Goal: Task Accomplishment & Management: Manage account settings

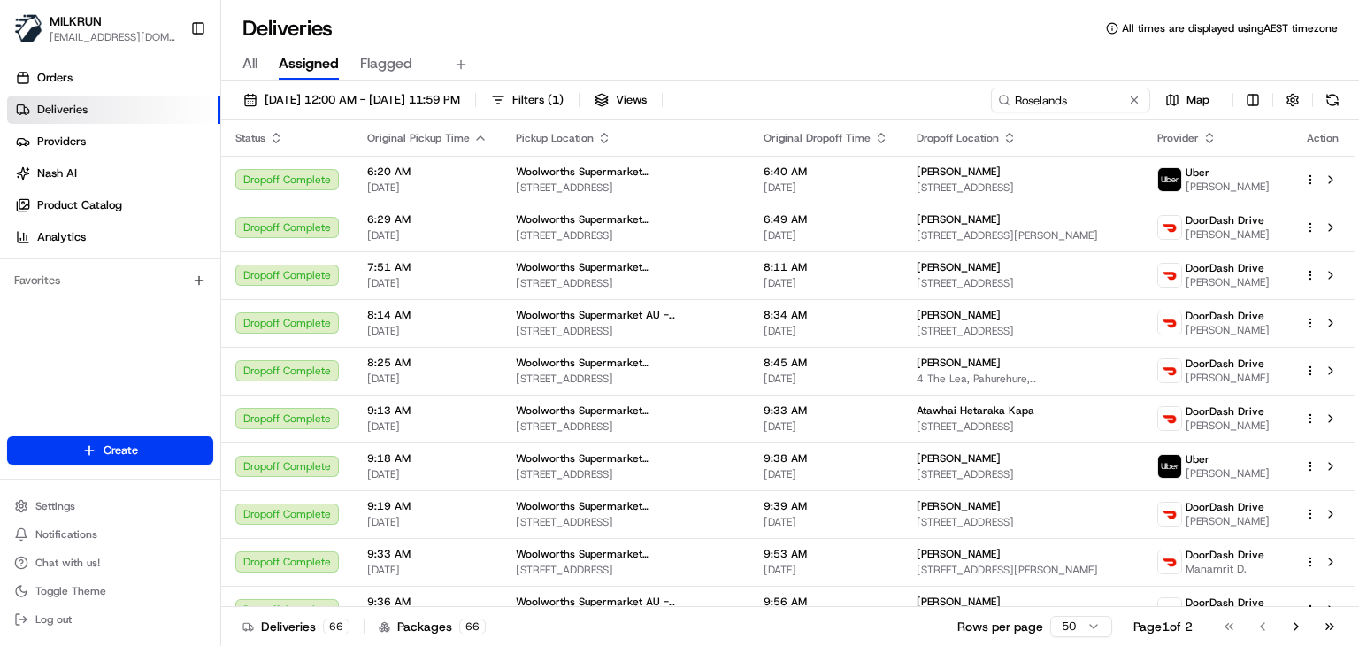
click at [1087, 99] on input "Roselands" at bounding box center [1070, 100] width 159 height 25
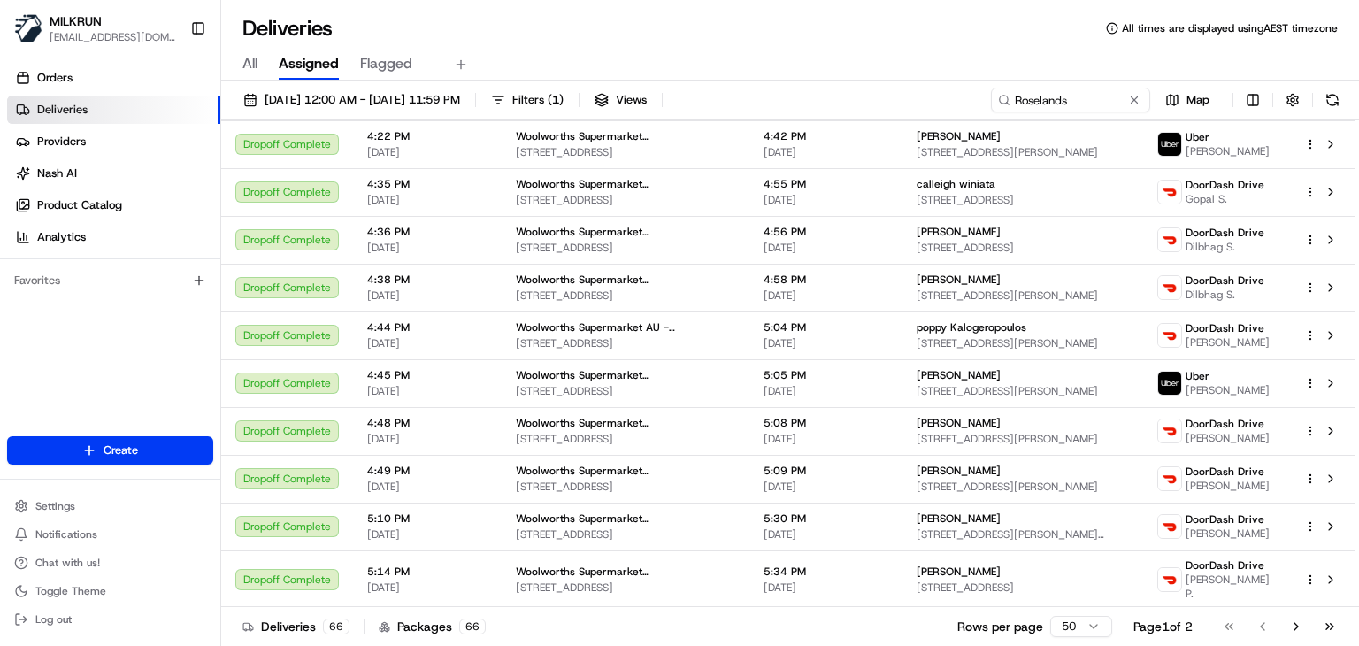
click at [1087, 99] on input "Roselands" at bounding box center [1070, 100] width 159 height 25
click at [1087, 99] on input at bounding box center [1070, 100] width 159 height 25
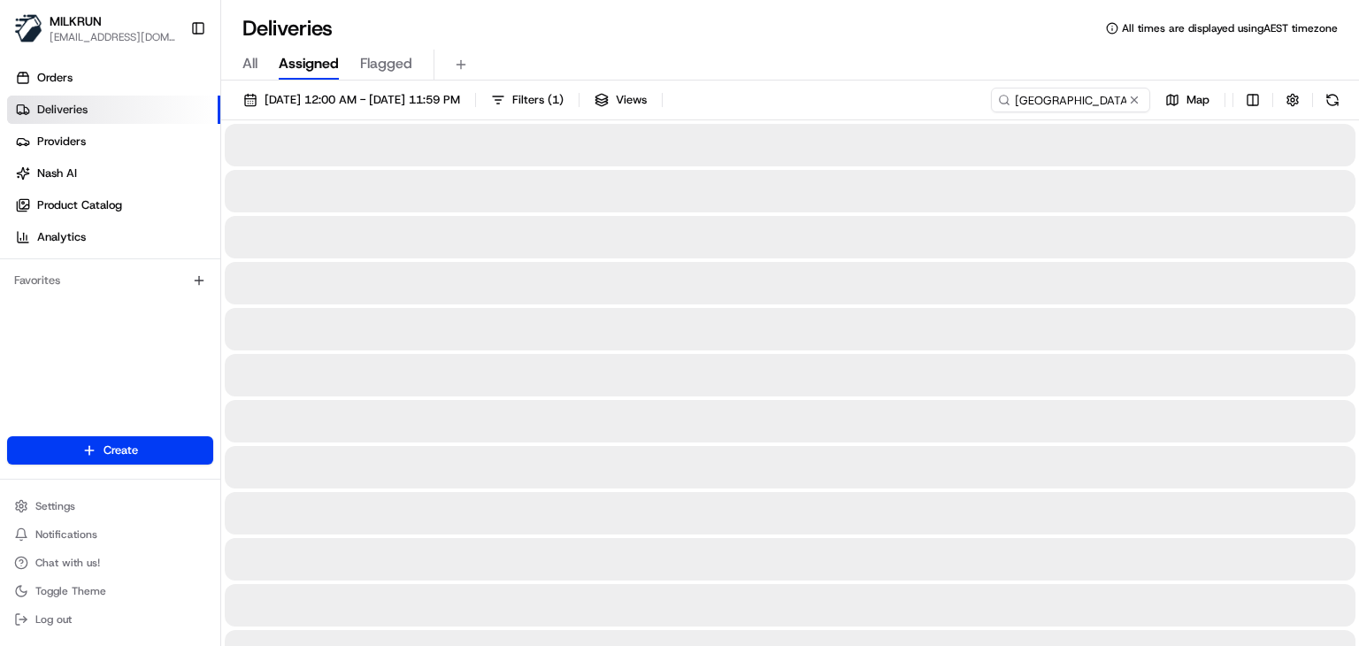
type input "neutral bay village"
click at [836, 40] on div "Deliveries All times are displayed using AEST timezone" at bounding box center [790, 28] width 1138 height 28
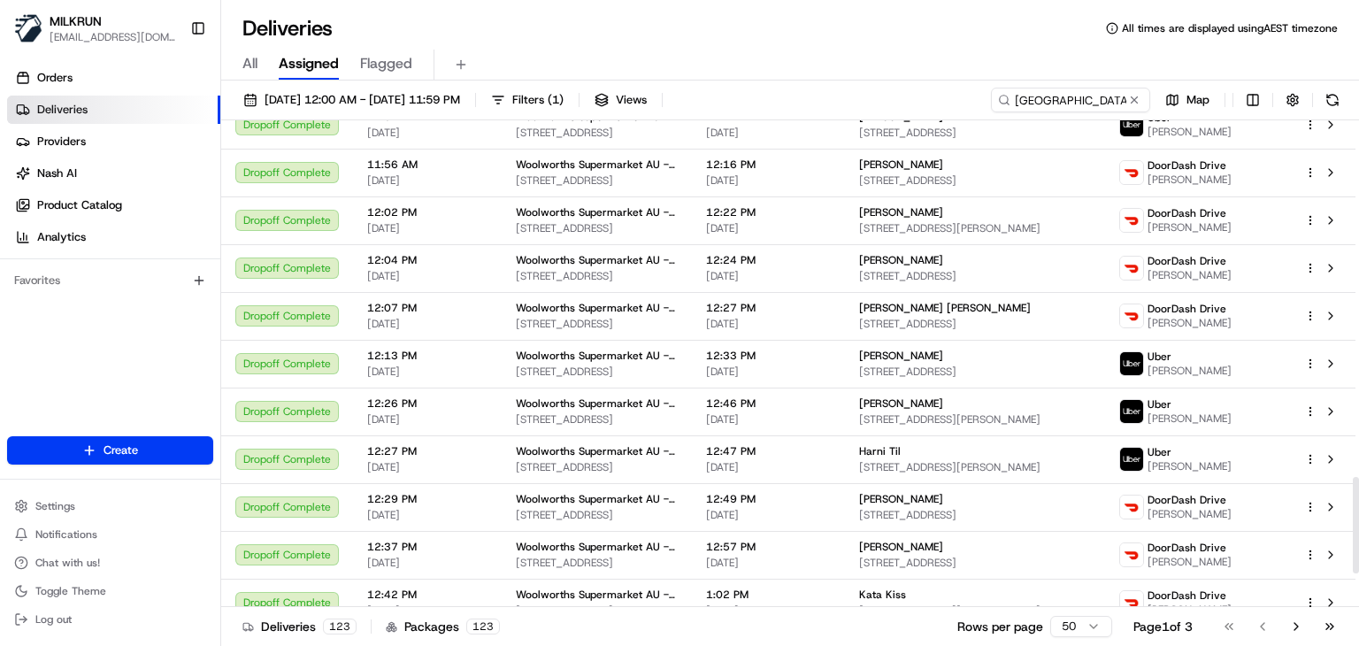
scroll to position [1971, 0]
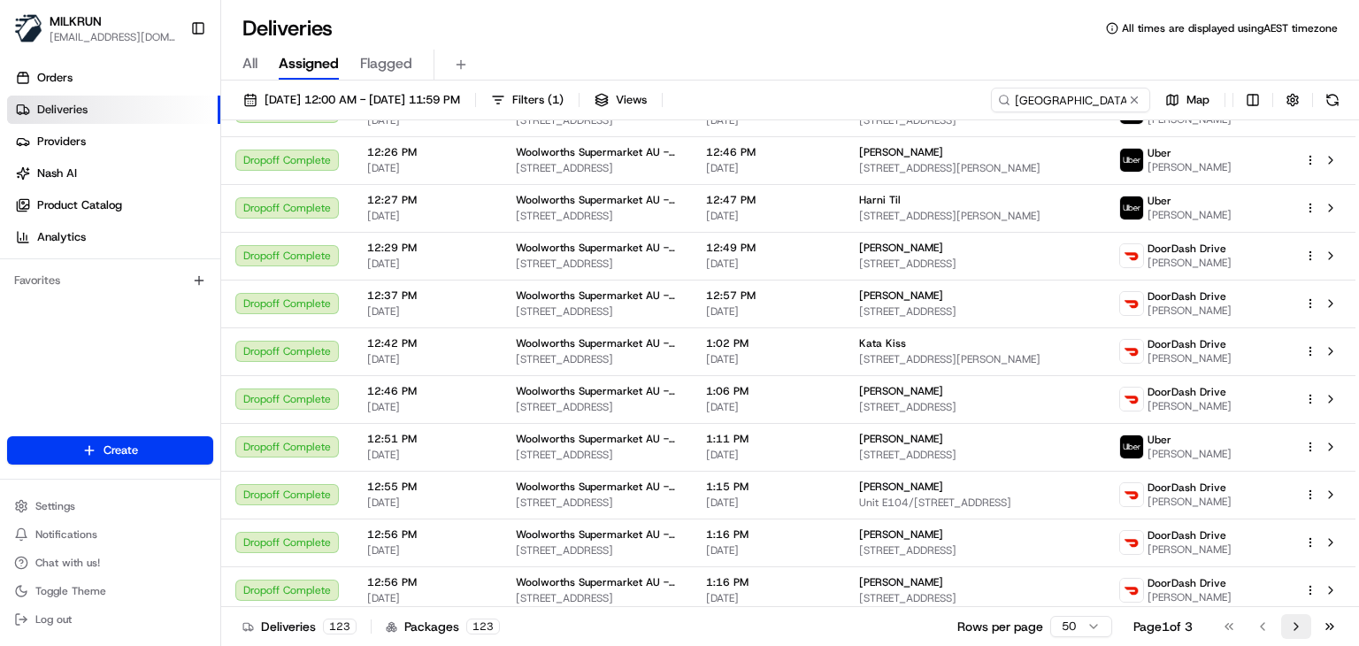
click at [1289, 630] on button "Go to next page" at bounding box center [1296, 626] width 30 height 25
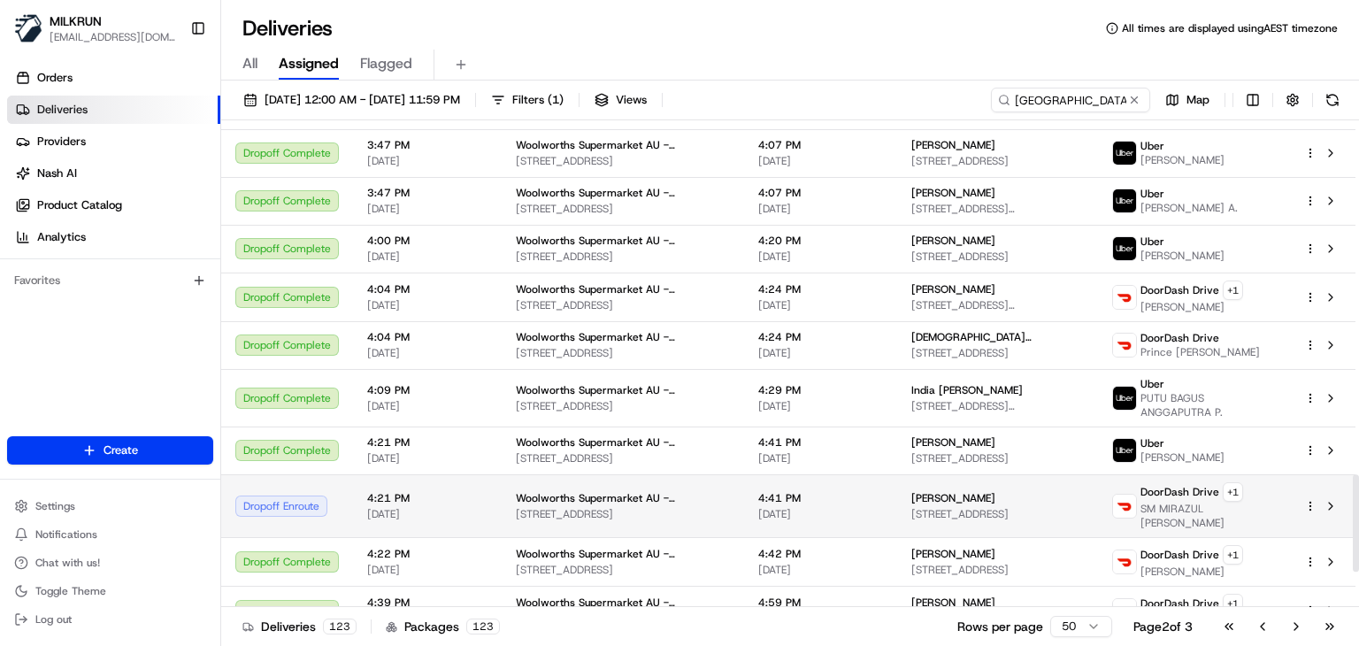
scroll to position [1950, 0]
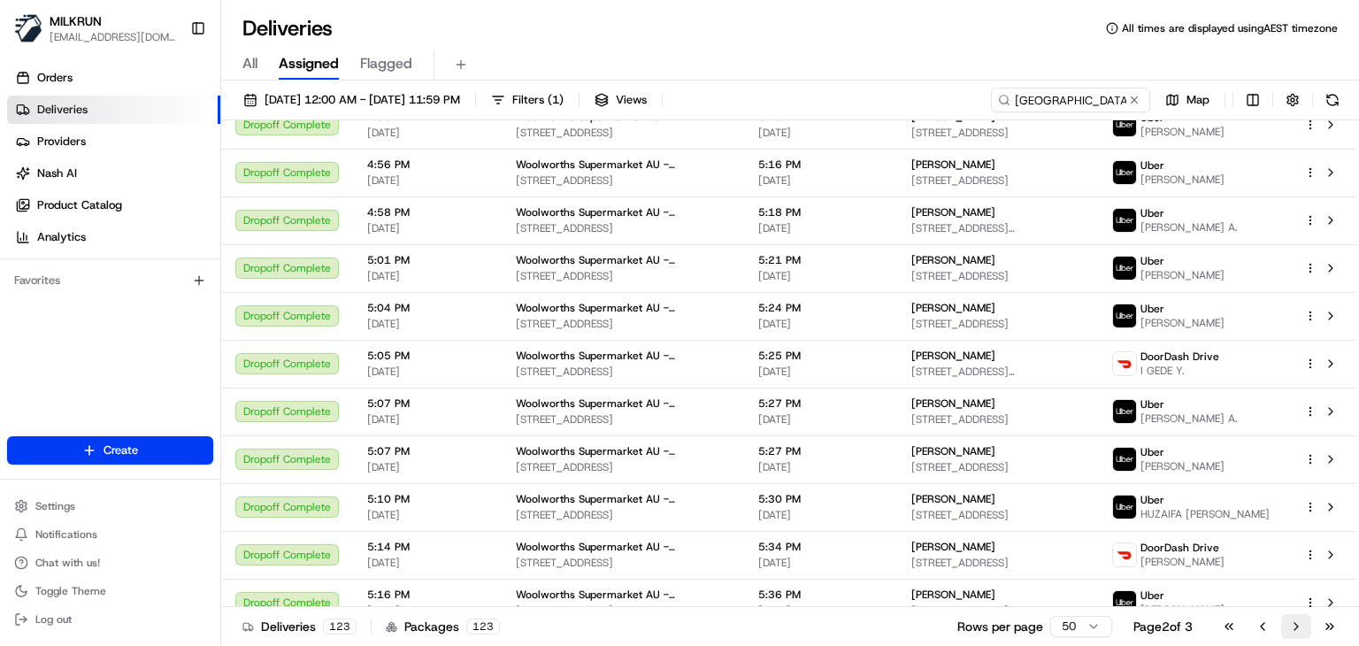
click at [1309, 621] on button "Go to next page" at bounding box center [1296, 626] width 30 height 25
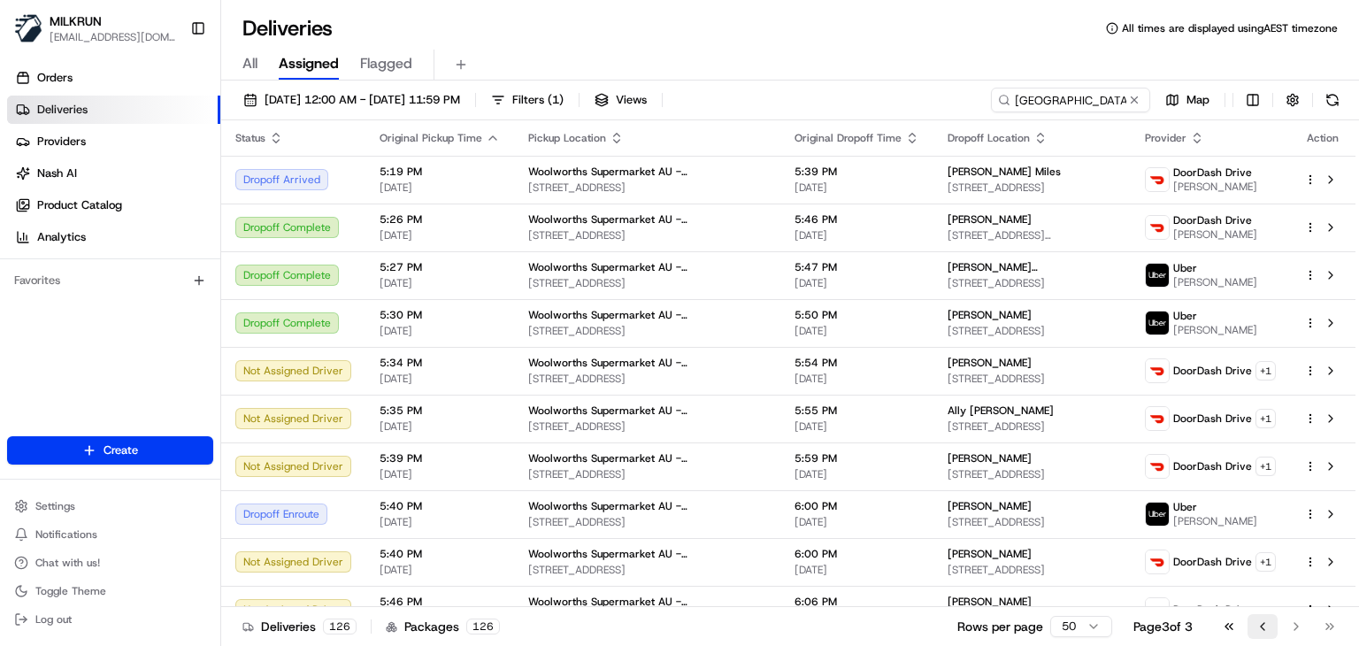
click at [1263, 630] on button "Go to previous page" at bounding box center [1263, 626] width 30 height 25
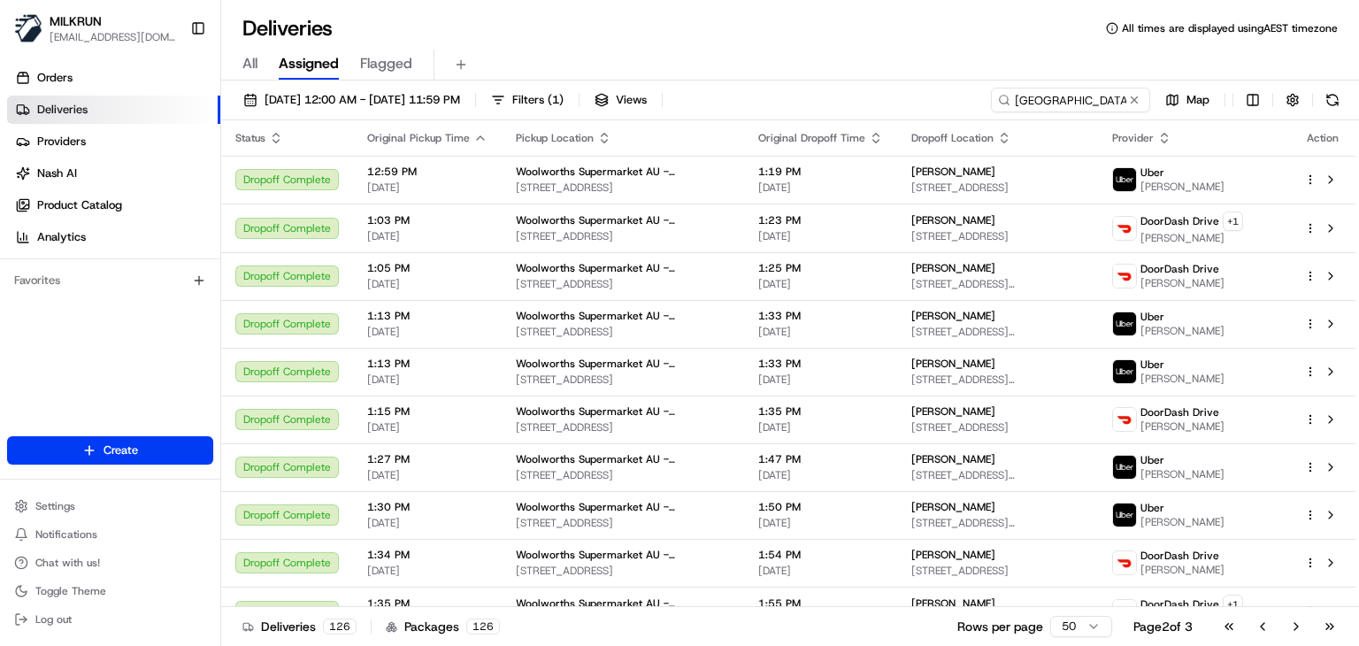
click at [889, 50] on div "All Assigned Flagged" at bounding box center [790, 65] width 1138 height 31
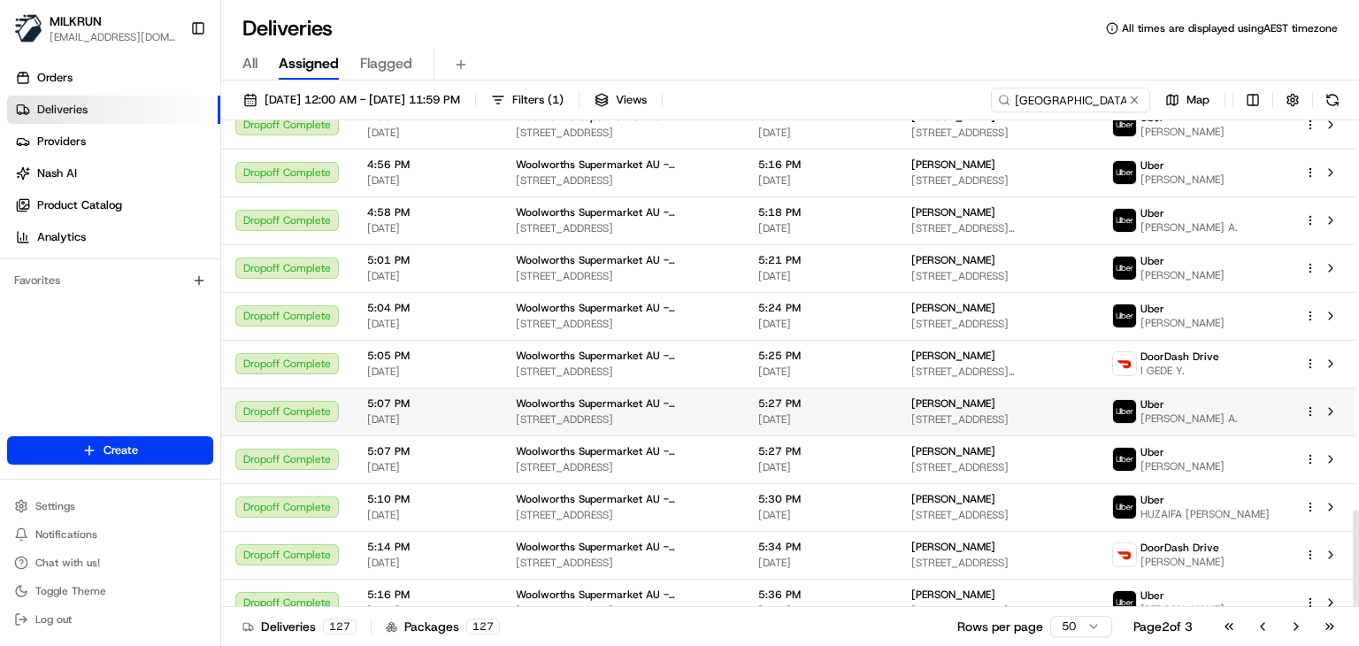
scroll to position [1950, 0]
click at [1332, 401] on button at bounding box center [1330, 411] width 21 height 21
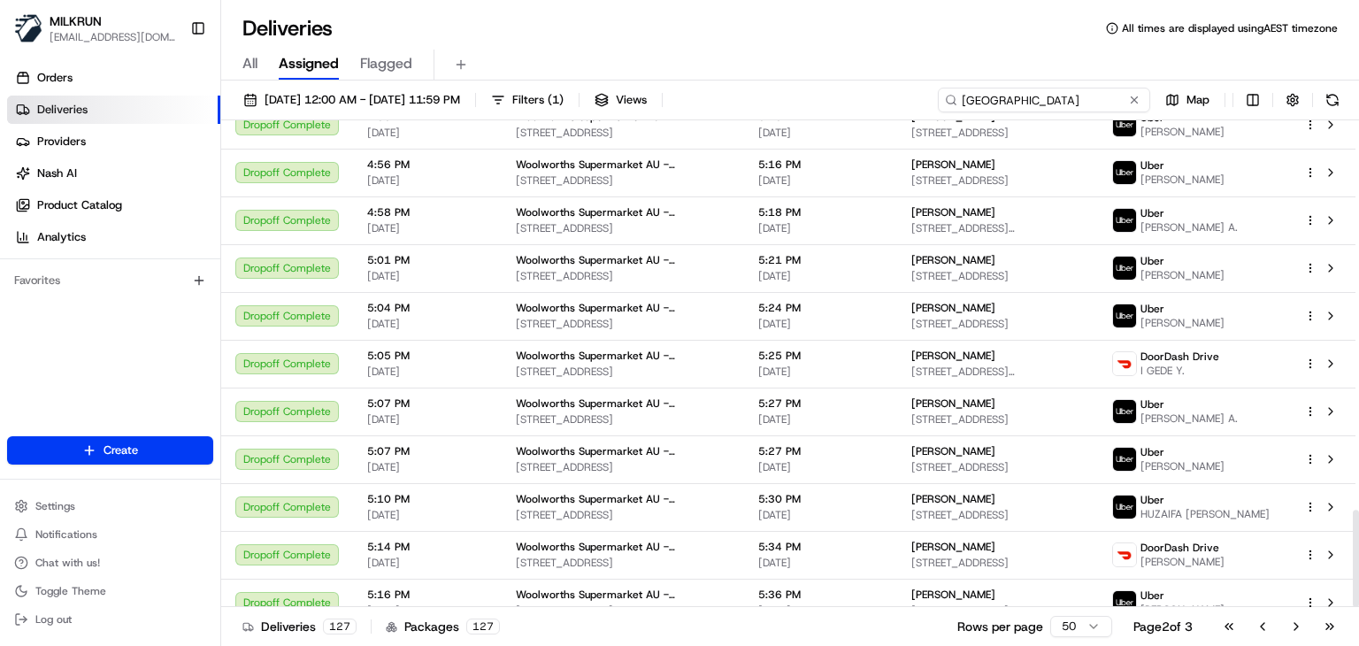
click at [1108, 101] on input "neutral bay village" at bounding box center [1044, 100] width 212 height 25
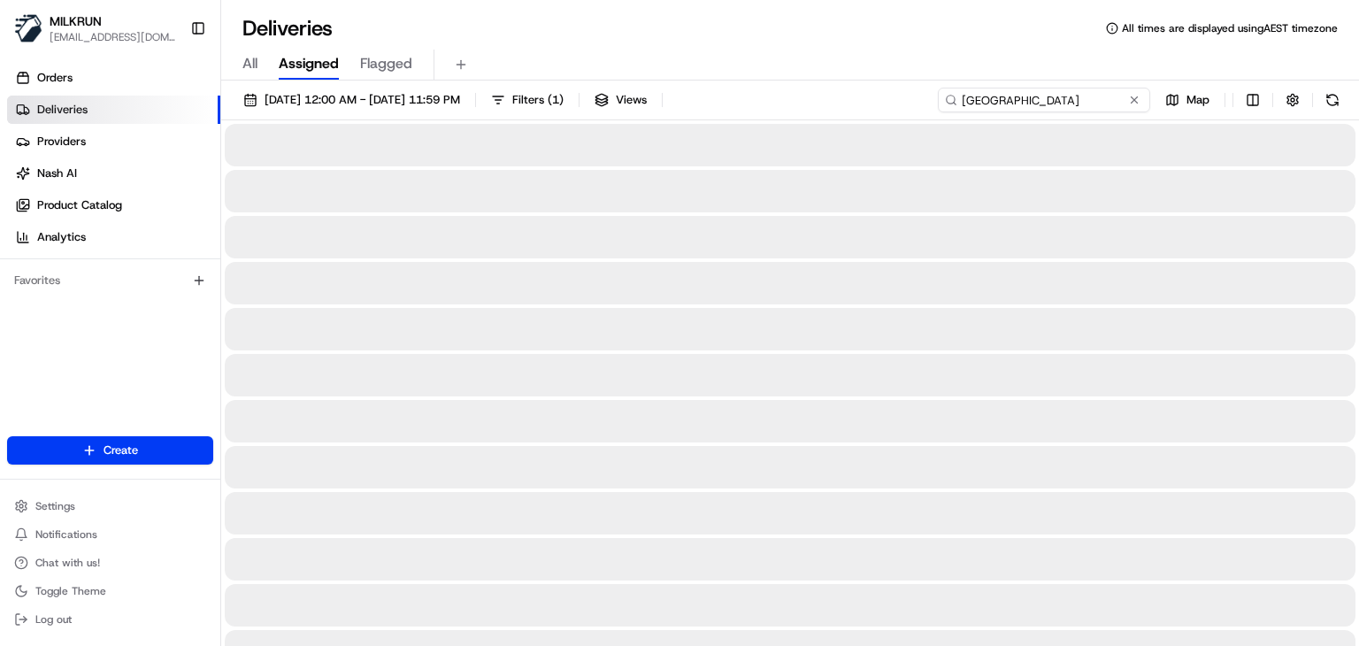
click at [1051, 100] on input "Lincoln road" at bounding box center [1044, 100] width 212 height 25
type input "Lincoln rd"
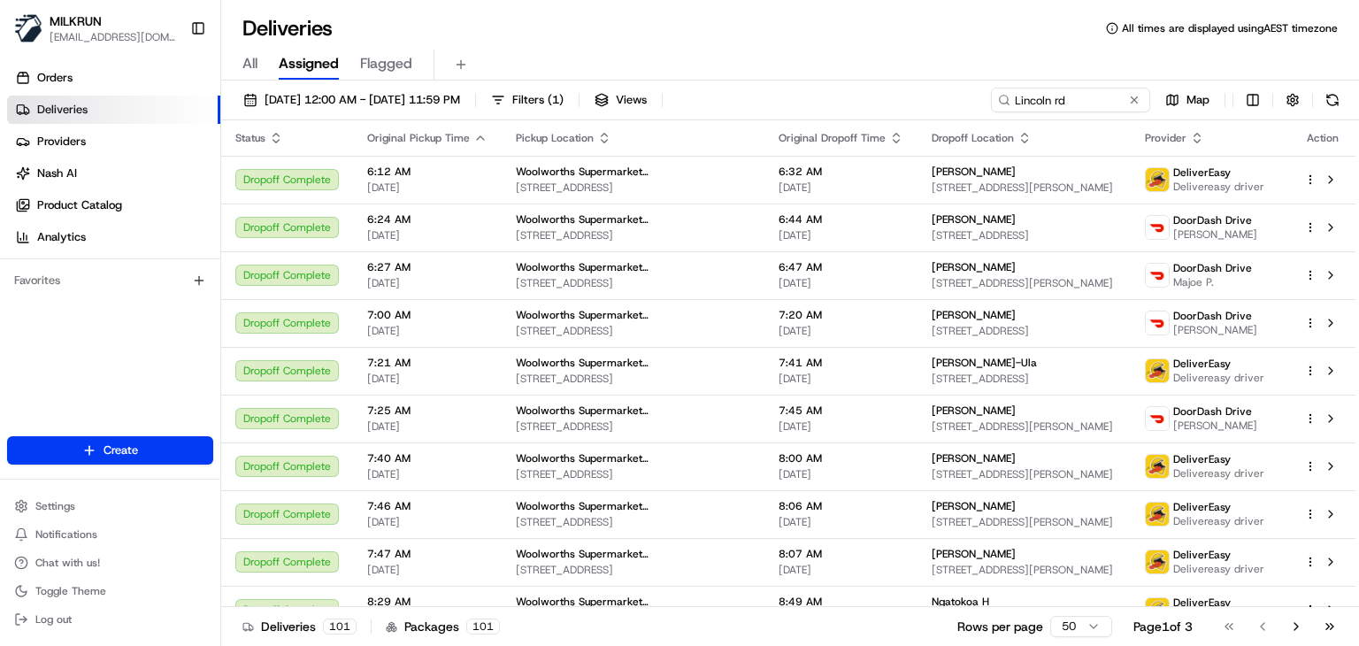
click at [672, 37] on div "Deliveries All times are displayed using AEST timezone" at bounding box center [790, 28] width 1138 height 28
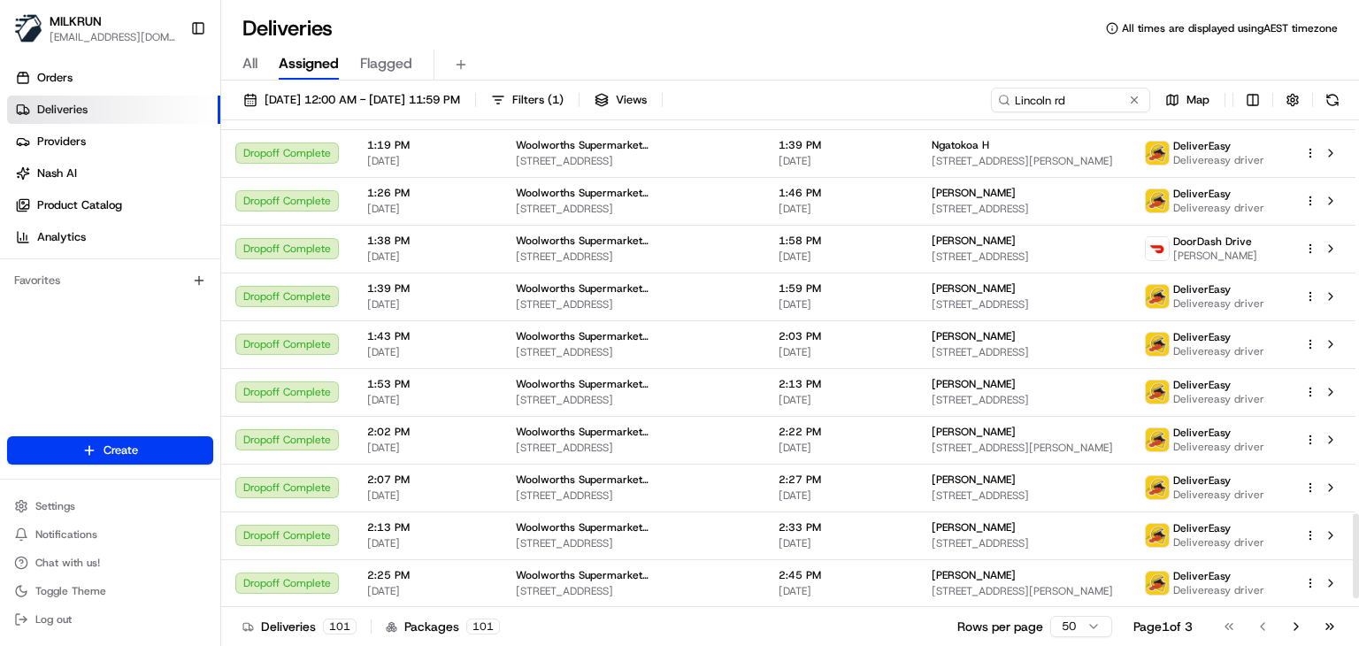
scroll to position [2291, 0]
click at [1291, 620] on button "Go to next page" at bounding box center [1296, 626] width 30 height 25
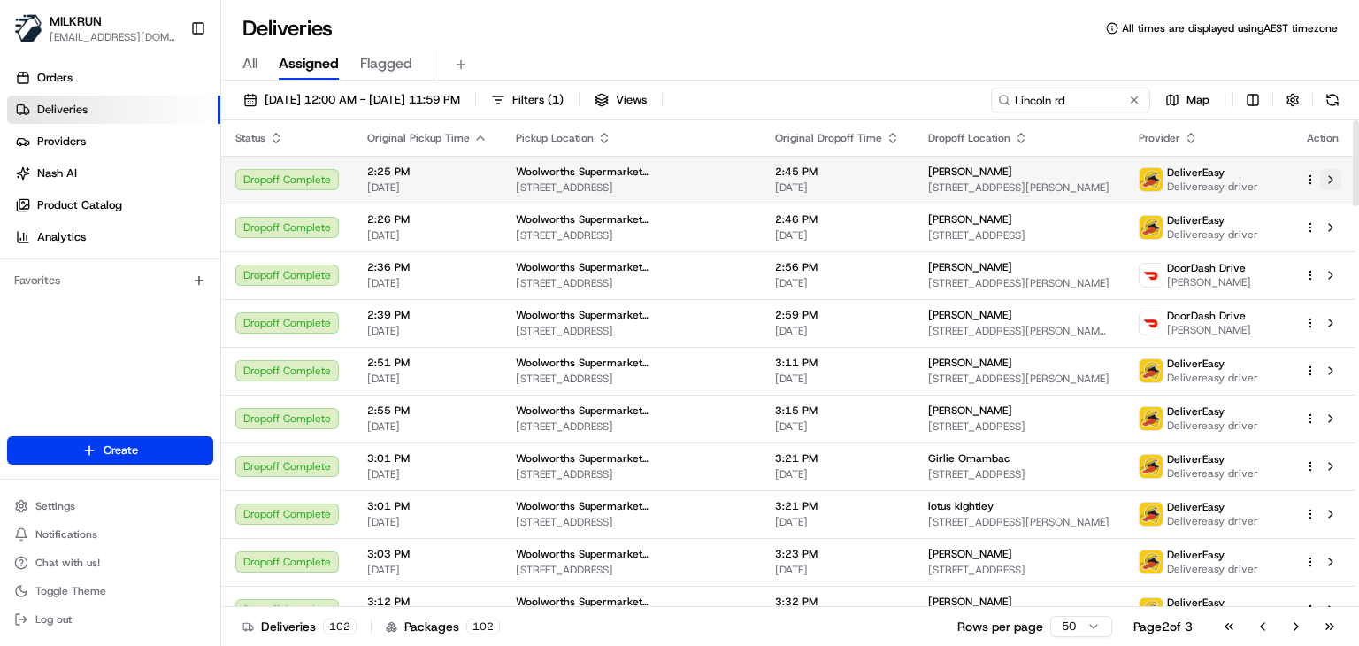
click at [1338, 185] on button at bounding box center [1330, 179] width 21 height 21
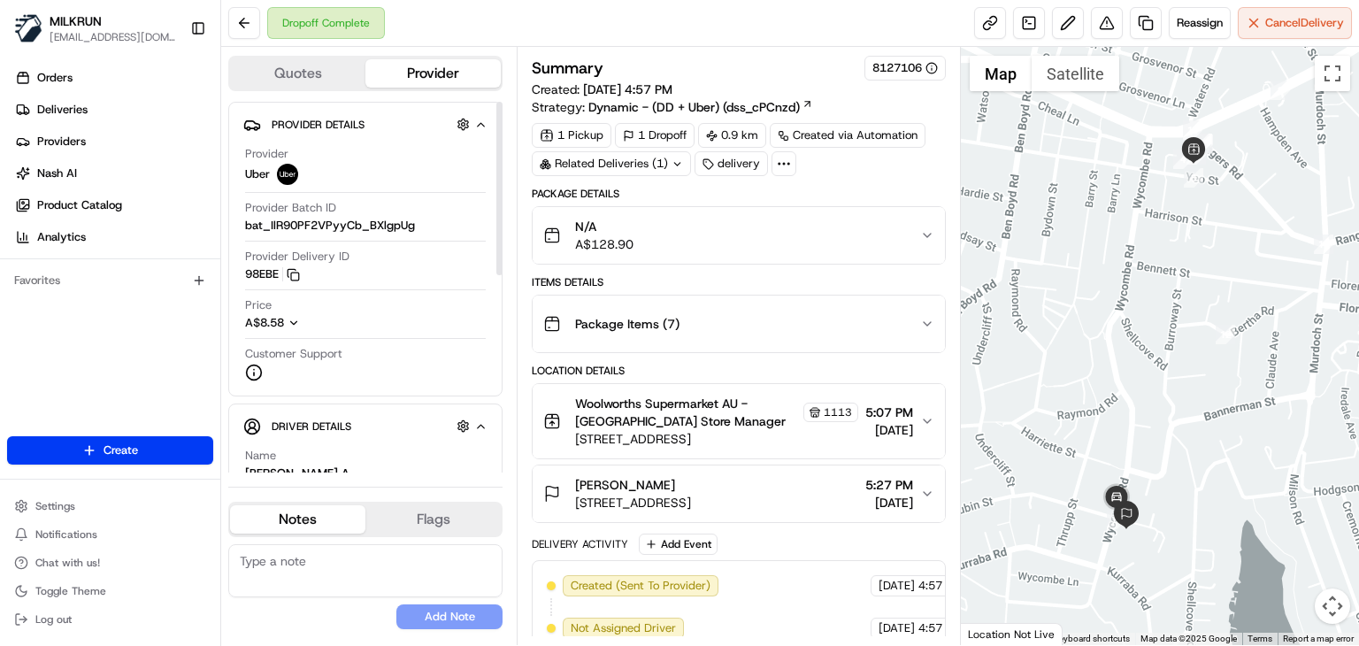
click at [454, 411] on button "Driver Details Hidden ( 5 )" at bounding box center [365, 425] width 244 height 29
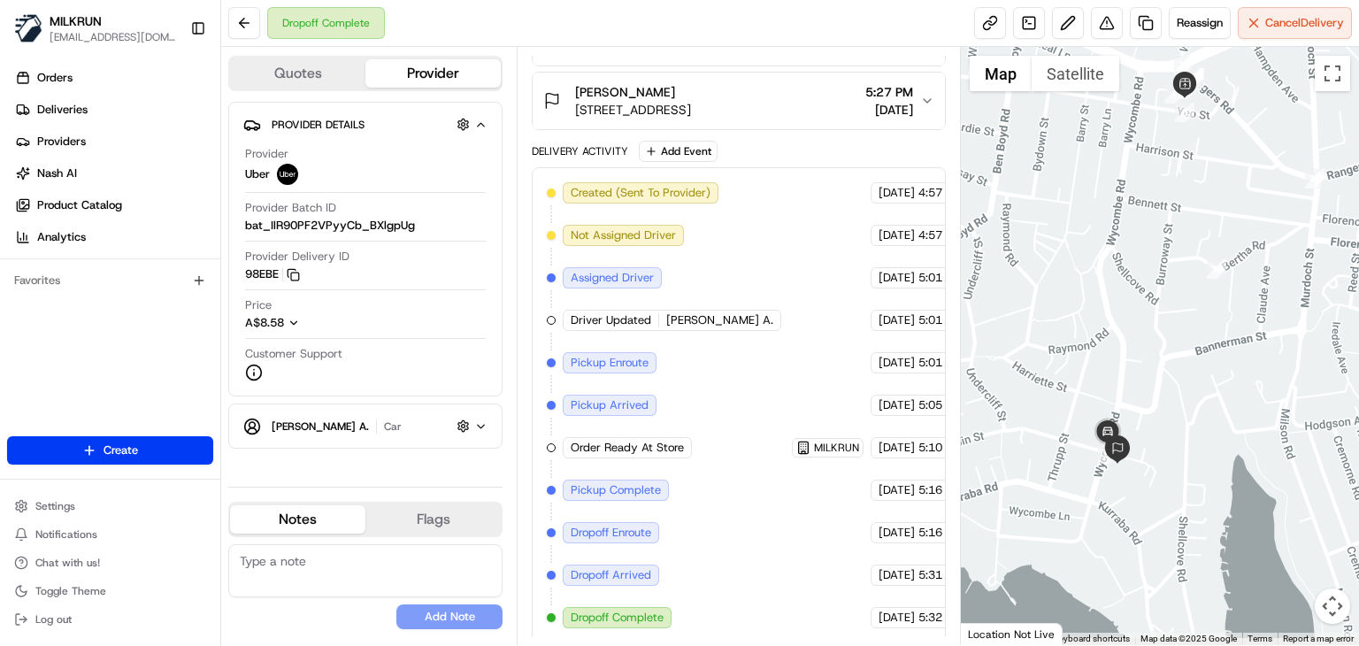
drag, startPoint x: 1095, startPoint y: 480, endPoint x: 1087, endPoint y: 407, distance: 73.1
click at [1087, 407] on div at bounding box center [1160, 346] width 398 height 598
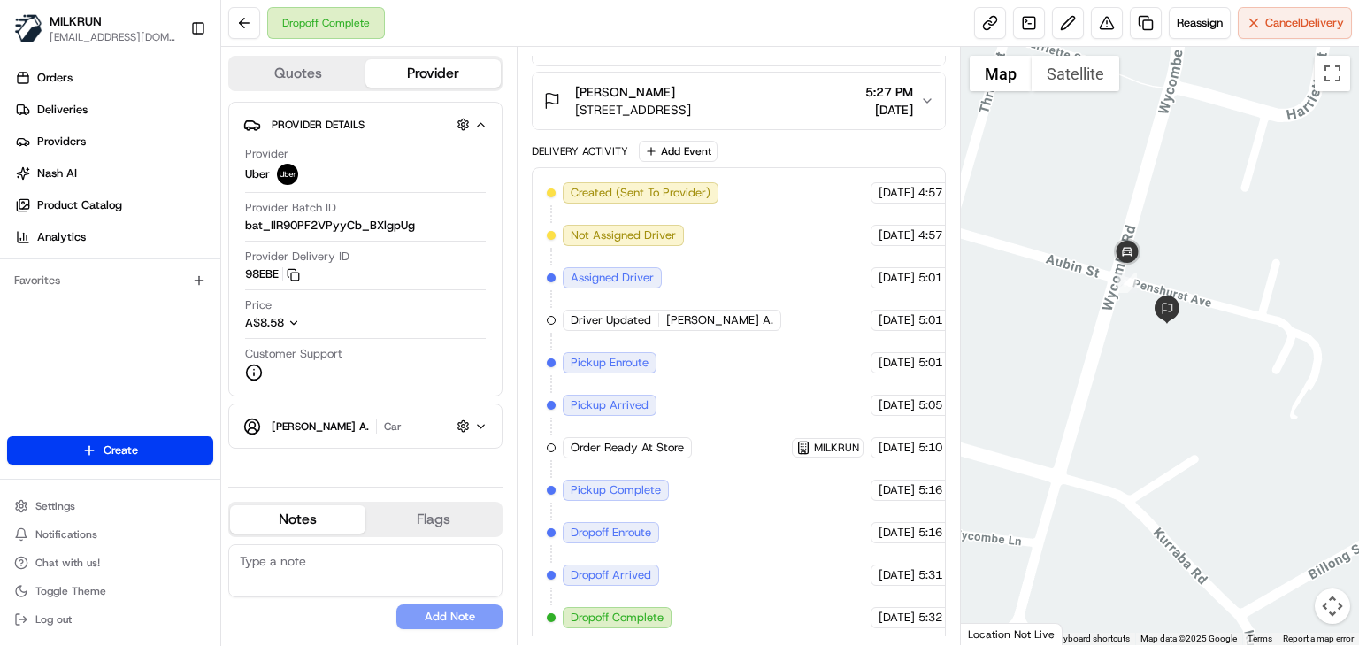
drag, startPoint x: 1146, startPoint y: 391, endPoint x: 1146, endPoint y: 431, distance: 39.8
click at [1146, 431] on div at bounding box center [1160, 346] width 398 height 598
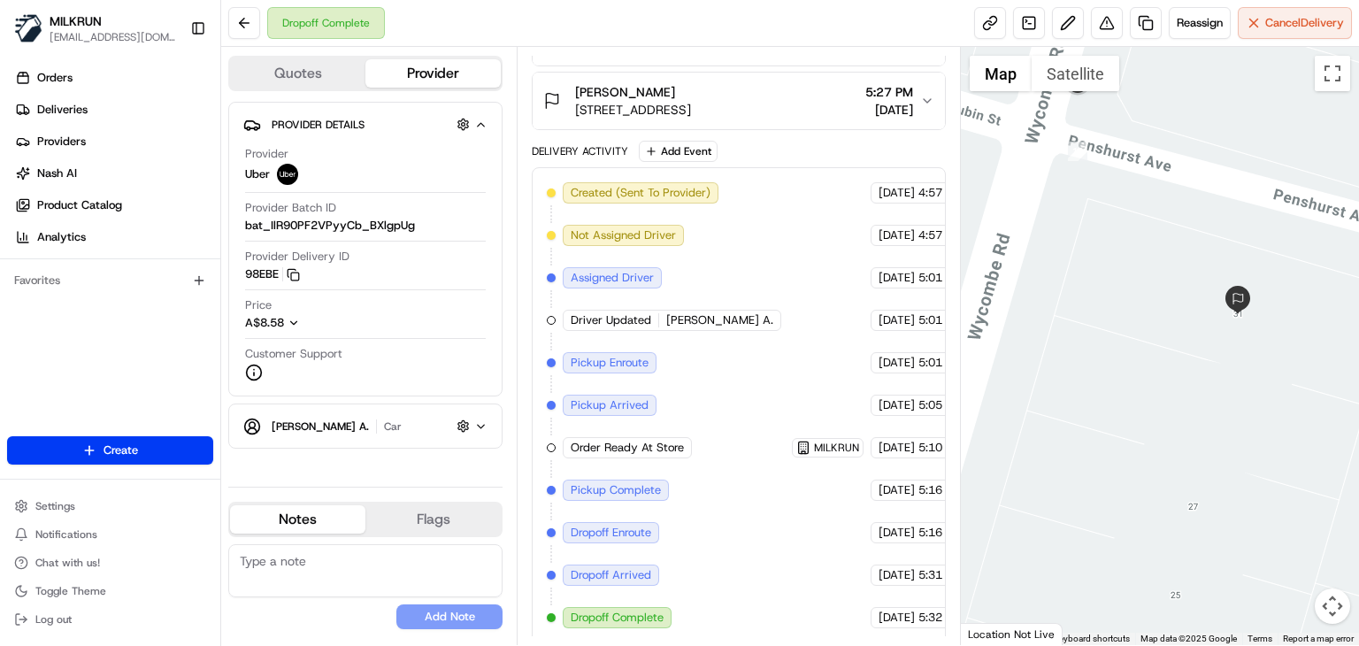
drag, startPoint x: 1122, startPoint y: 412, endPoint x: 1149, endPoint y: 593, distance: 182.5
click at [1149, 593] on div at bounding box center [1160, 346] width 398 height 598
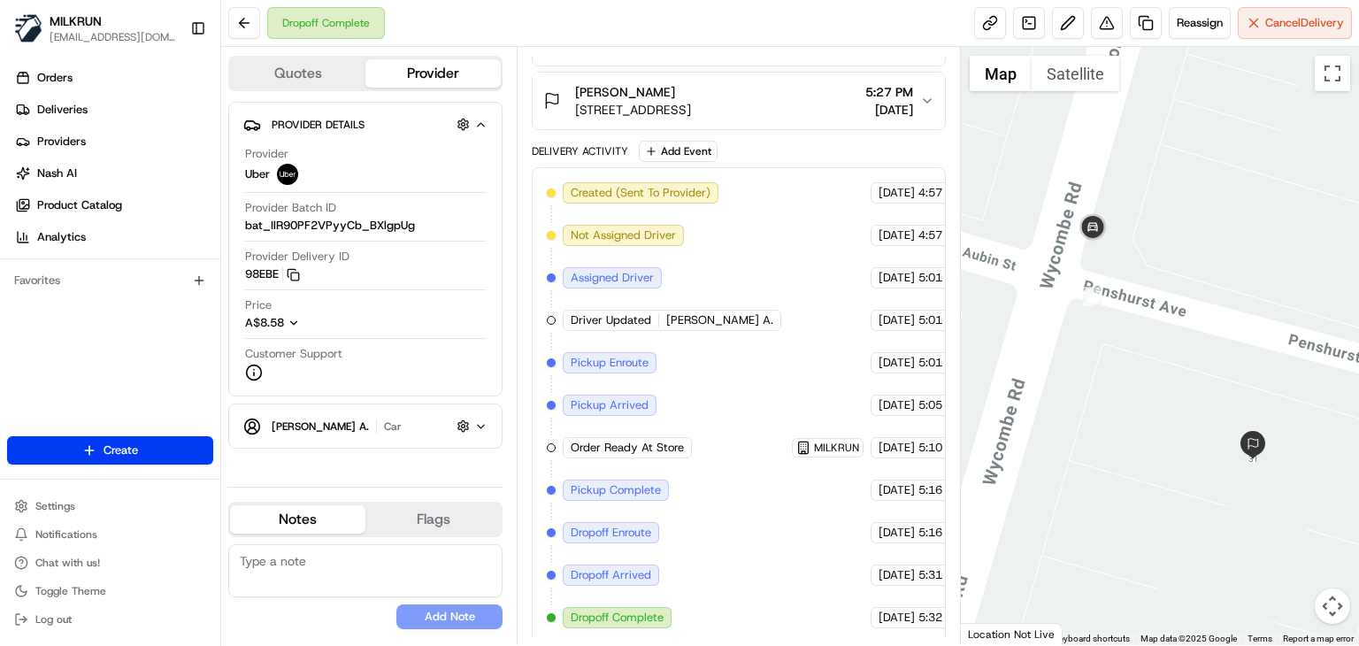
click at [1107, 381] on div at bounding box center [1160, 346] width 398 height 598
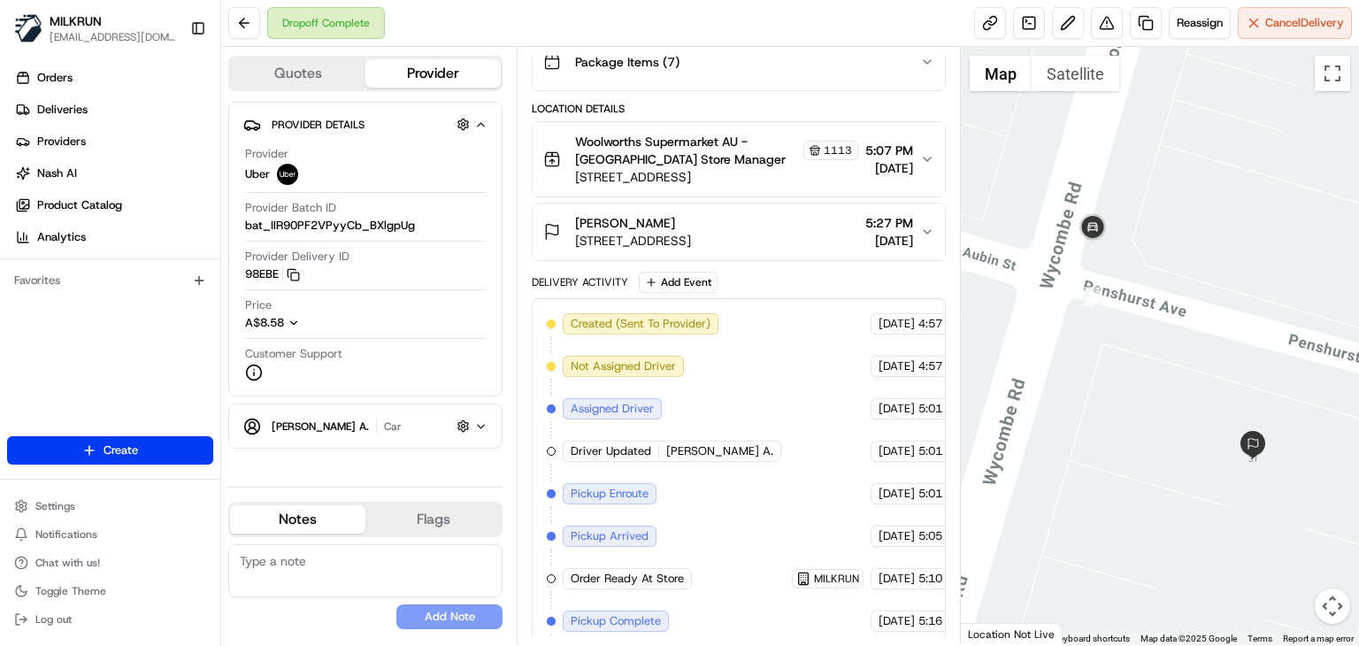
scroll to position [0, 0]
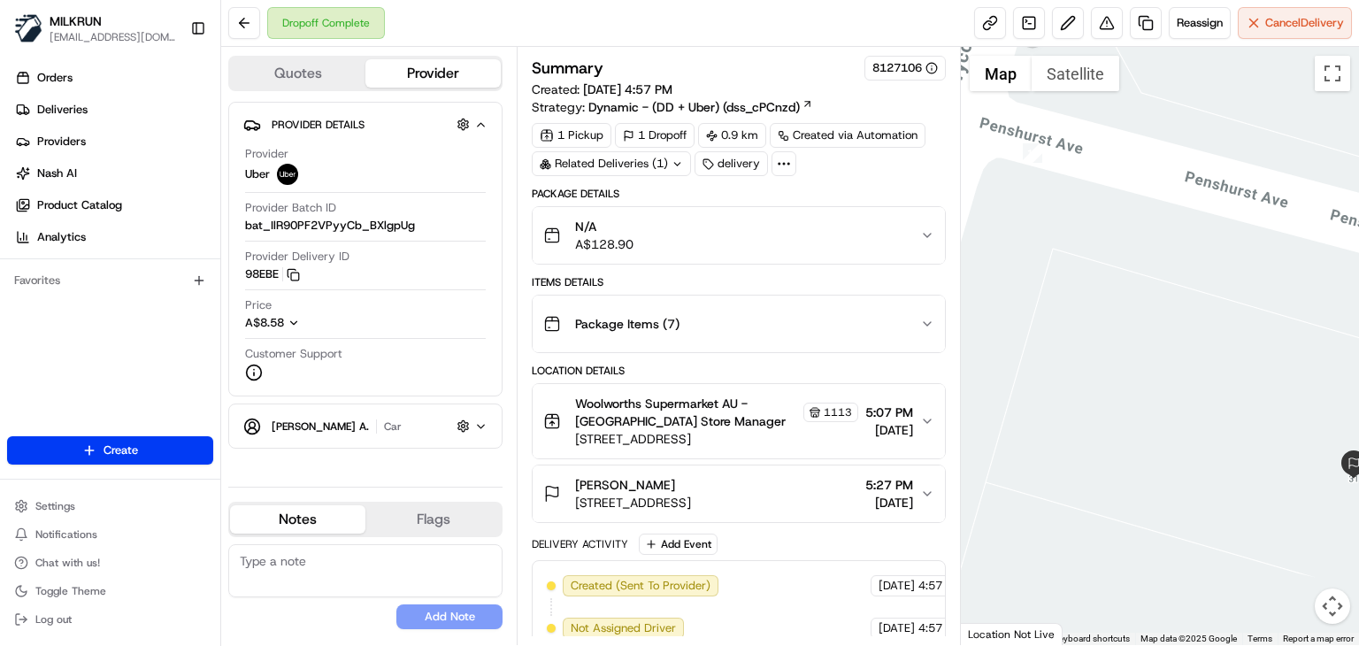
drag, startPoint x: 1069, startPoint y: 337, endPoint x: 1246, endPoint y: 634, distance: 346.0
click at [1246, 634] on div "1 2 3 4 5 6 7 8 9 10 11 12 13 Map Satellite Keyboard shortcuts Map Data Map dat…" at bounding box center [1160, 346] width 398 height 598
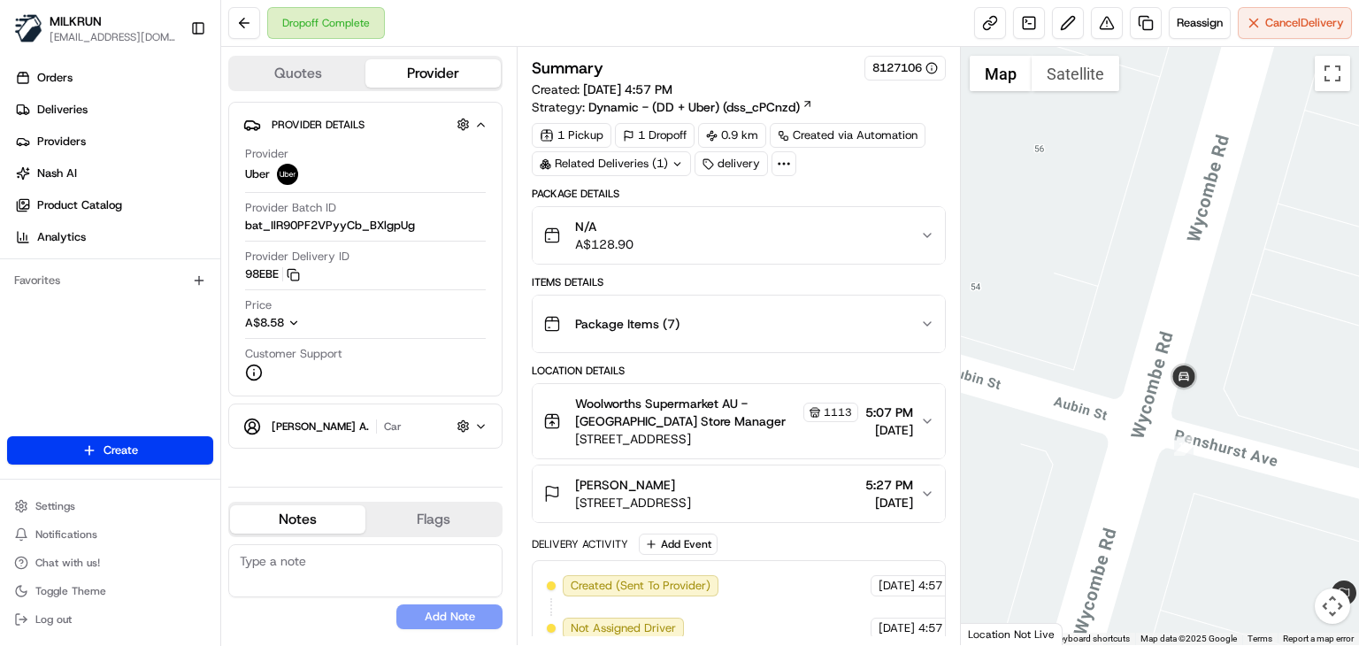
drag, startPoint x: 1143, startPoint y: 401, endPoint x: 1049, endPoint y: 355, distance: 105.3
click at [1049, 355] on div at bounding box center [1160, 346] width 398 height 598
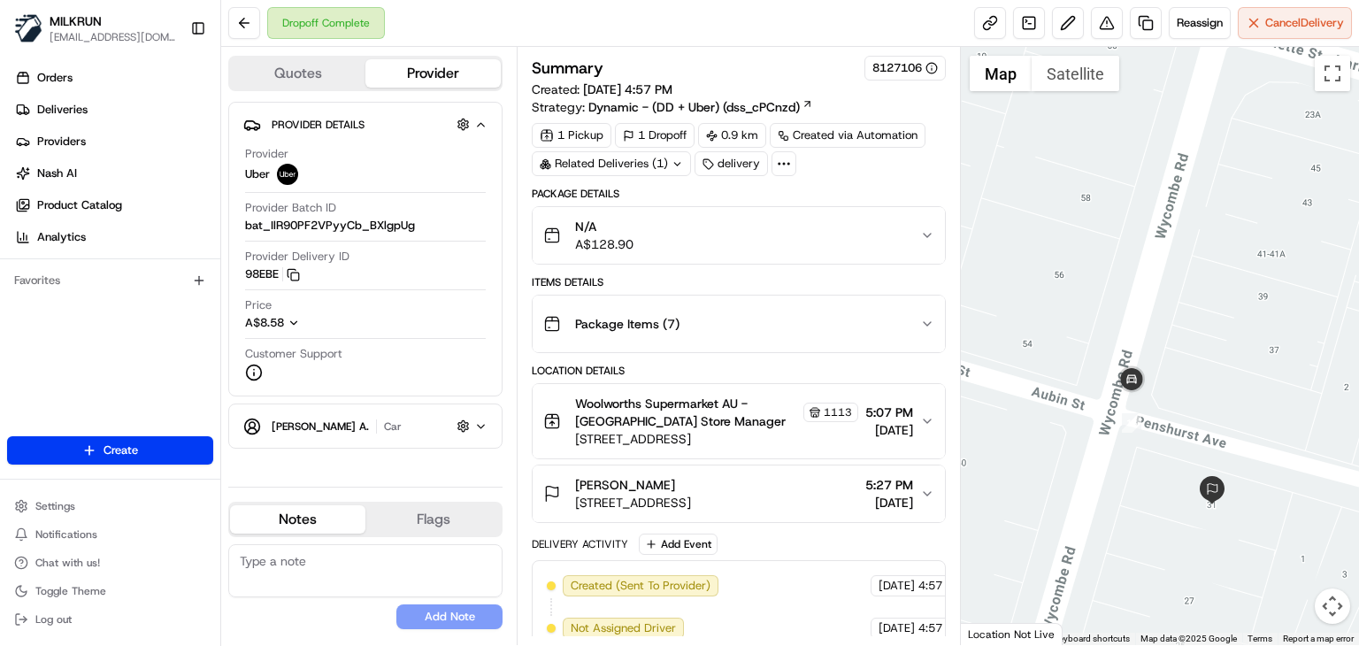
drag, startPoint x: 1186, startPoint y: 445, endPoint x: 1168, endPoint y: 440, distance: 18.5
click at [1168, 440] on div at bounding box center [1160, 346] width 398 height 598
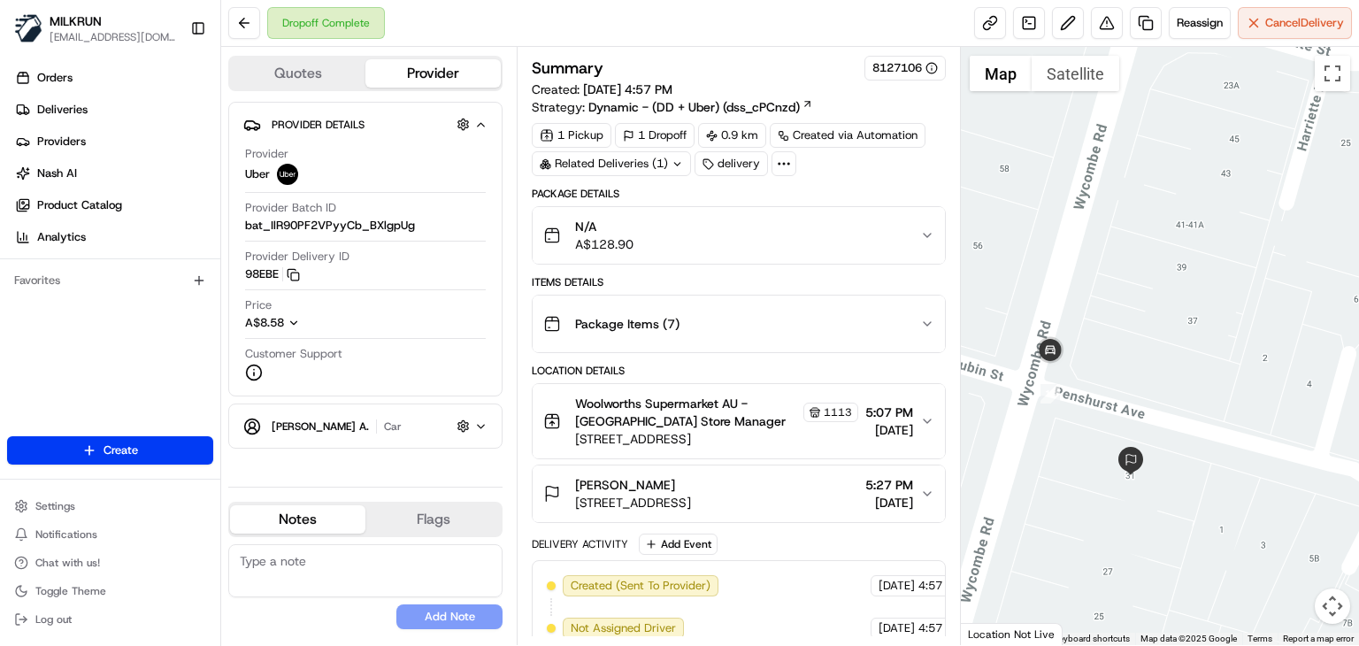
drag, startPoint x: 1248, startPoint y: 363, endPoint x: 1140, endPoint y: 316, distance: 117.7
click at [1140, 316] on div at bounding box center [1160, 346] width 398 height 598
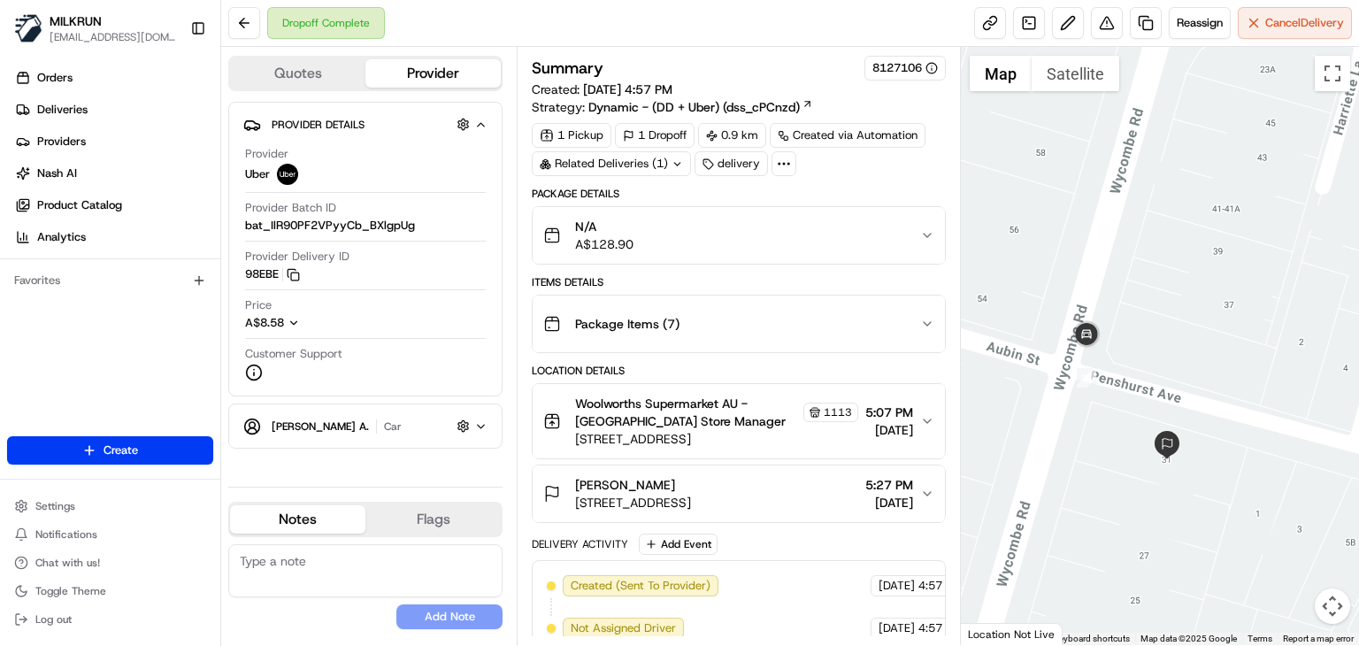
drag, startPoint x: 1140, startPoint y: 316, endPoint x: 1195, endPoint y: 294, distance: 59.2
click at [1195, 294] on div at bounding box center [1160, 346] width 398 height 598
drag, startPoint x: 1175, startPoint y: 385, endPoint x: 1094, endPoint y: 331, distance: 97.7
click at [1094, 331] on div at bounding box center [1160, 346] width 398 height 598
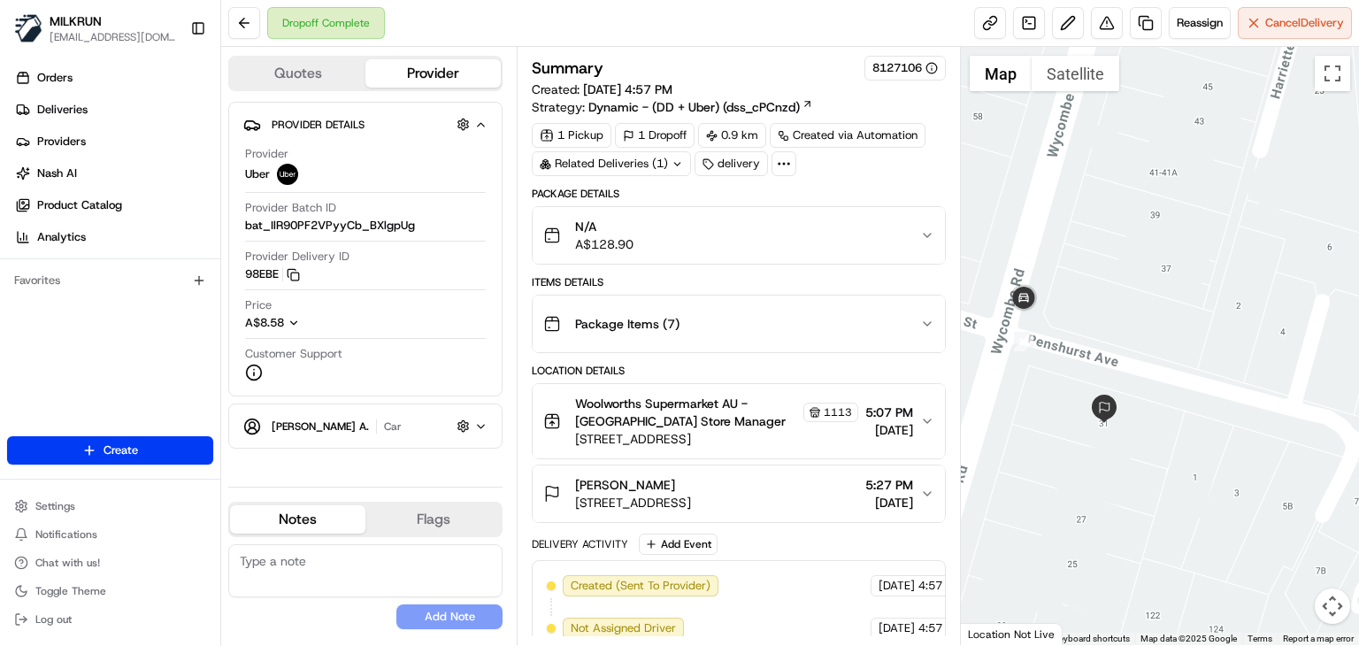
click at [691, 494] on span "31 Wycombe Rd, Kurraba Point, NSW 2089, AU" at bounding box center [633, 503] width 116 height 18
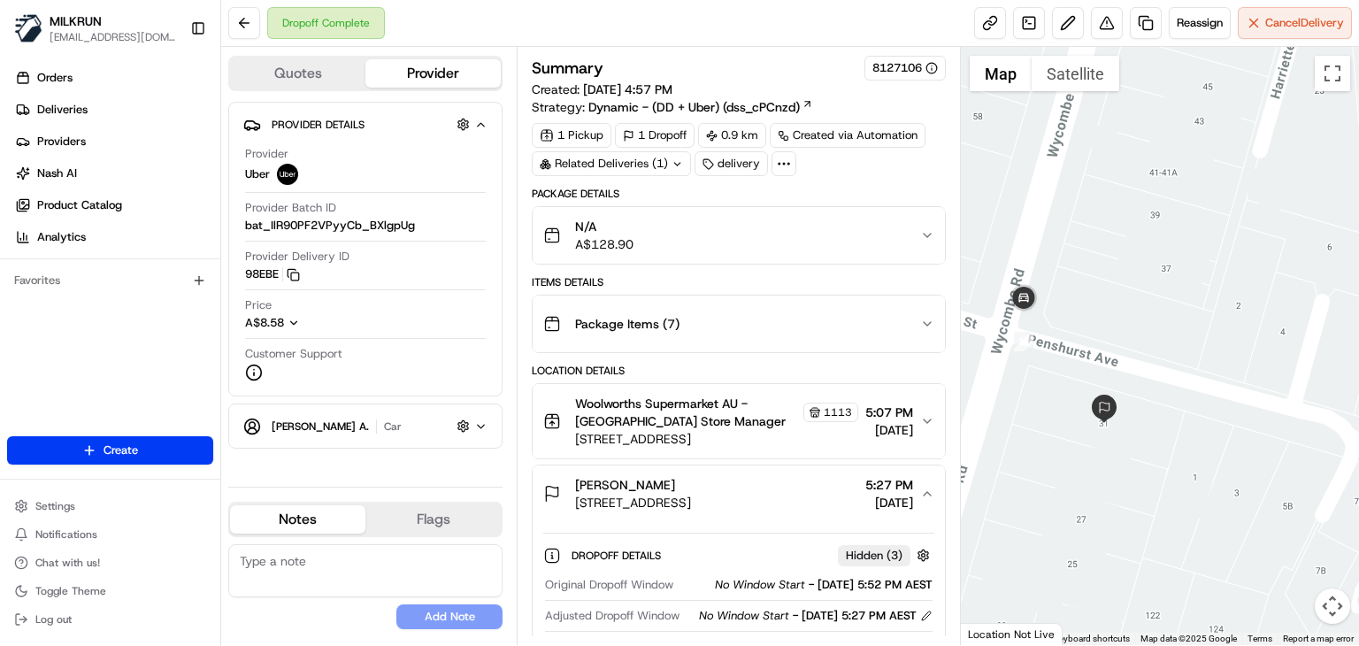
drag, startPoint x: 786, startPoint y: 499, endPoint x: 562, endPoint y: 499, distance: 223.9
click at [562, 499] on div "Fiona Bateman 31 Wycombe Rd, Kurraba Point, NSW 2089, AU" at bounding box center [617, 493] width 148 height 35
click at [691, 507] on span "31 Wycombe Rd, Kurraba Point, NSW 2089, AU" at bounding box center [633, 503] width 116 height 18
drag, startPoint x: 756, startPoint y: 493, endPoint x: 568, endPoint y: 503, distance: 187.8
click at [568, 503] on div "Fiona Bateman 31 Wycombe Rd, Kurraba Point, NSW 2089, AU" at bounding box center [617, 493] width 148 height 35
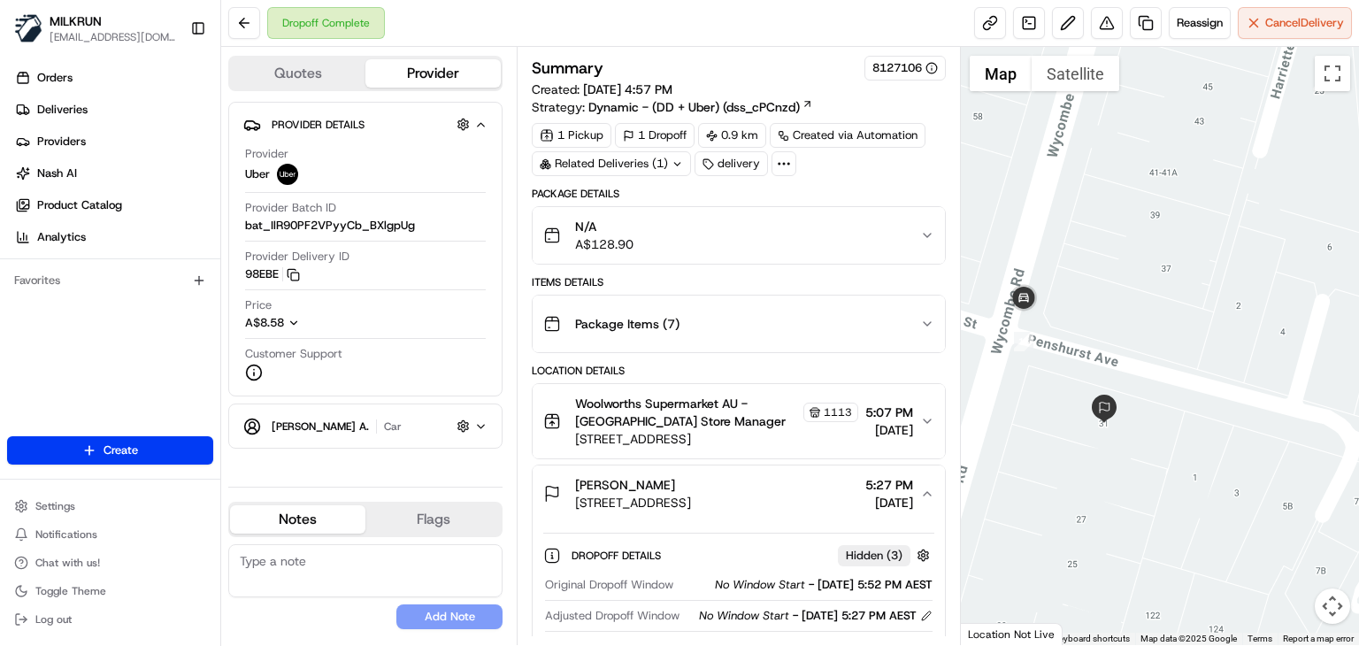
copy span "31 Wycombe Rd, Kurraba Point,"
click at [725, 12] on div "Dropoff Complete Reassign Cancel Delivery" at bounding box center [790, 23] width 1138 height 47
click at [1110, 35] on button at bounding box center [1107, 23] width 32 height 32
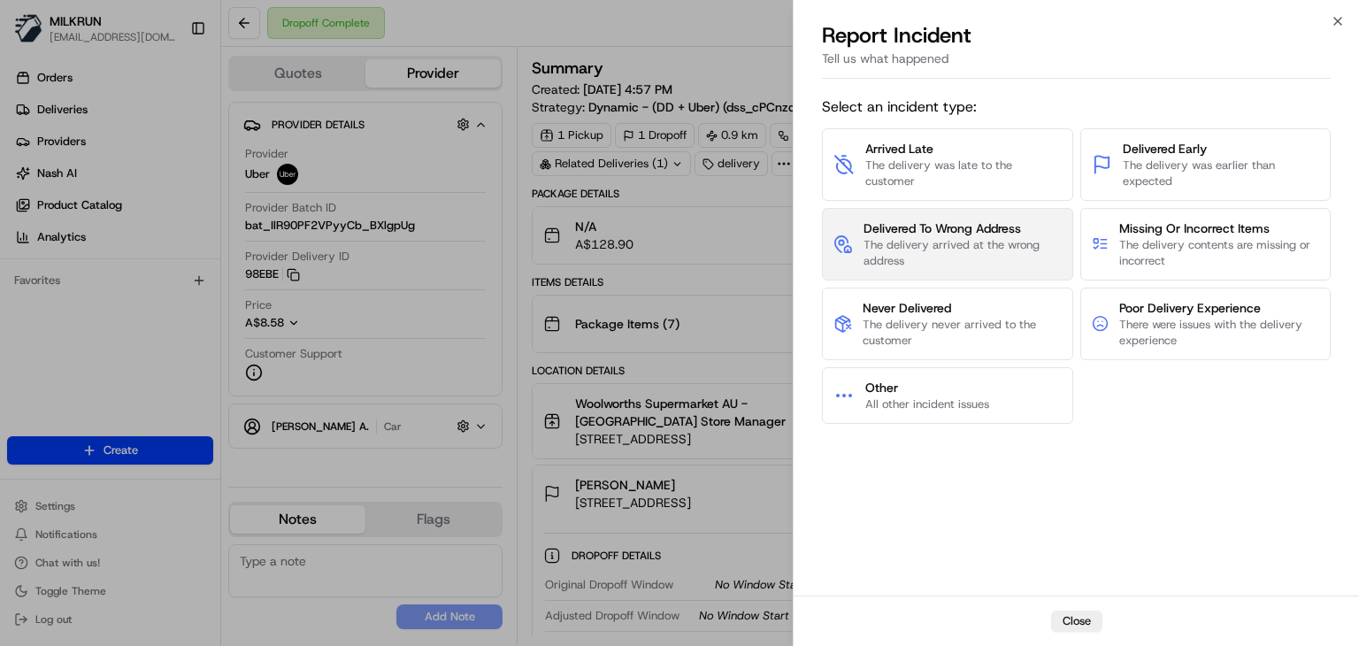
click at [959, 221] on span "Delivered To Wrong Address" at bounding box center [963, 228] width 198 height 18
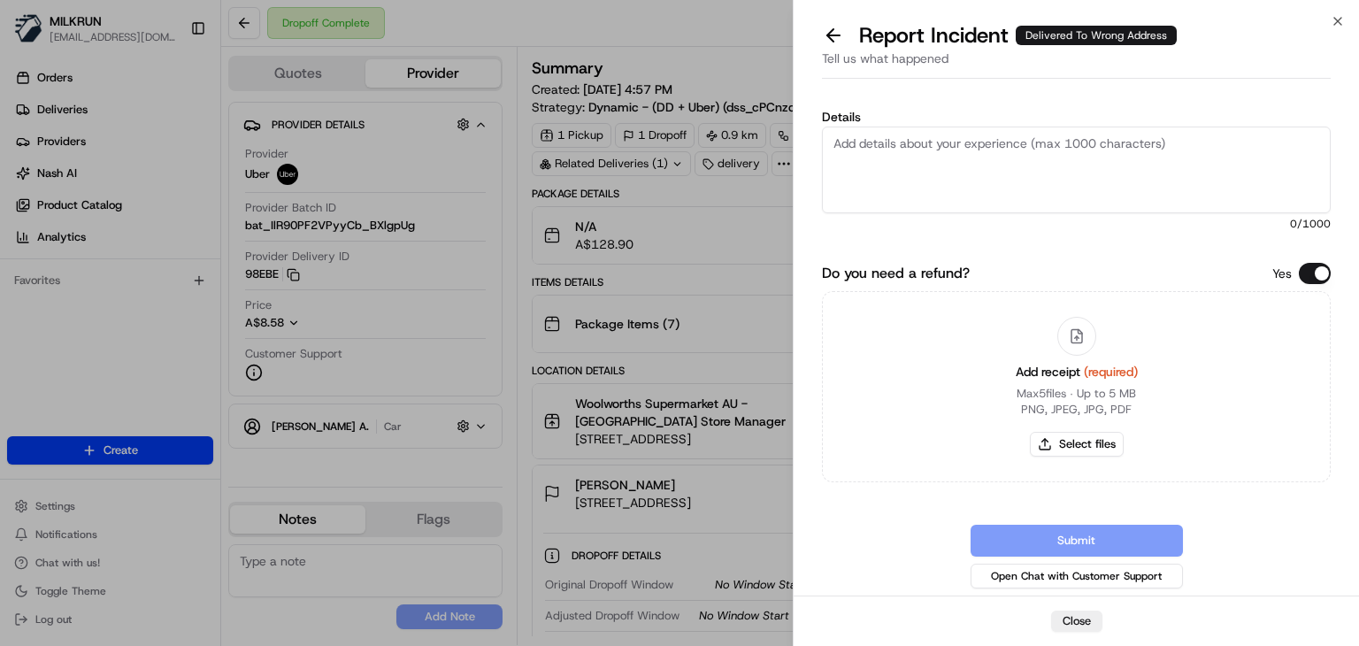
click at [907, 160] on textarea "Details" at bounding box center [1076, 170] width 509 height 87
type textarea "order has been delivered to wrong address. Customer is not able to find the ord…"
click at [1056, 434] on button "Select files" at bounding box center [1077, 444] width 94 height 25
type input "C:\fakepath\fioana.pdf"
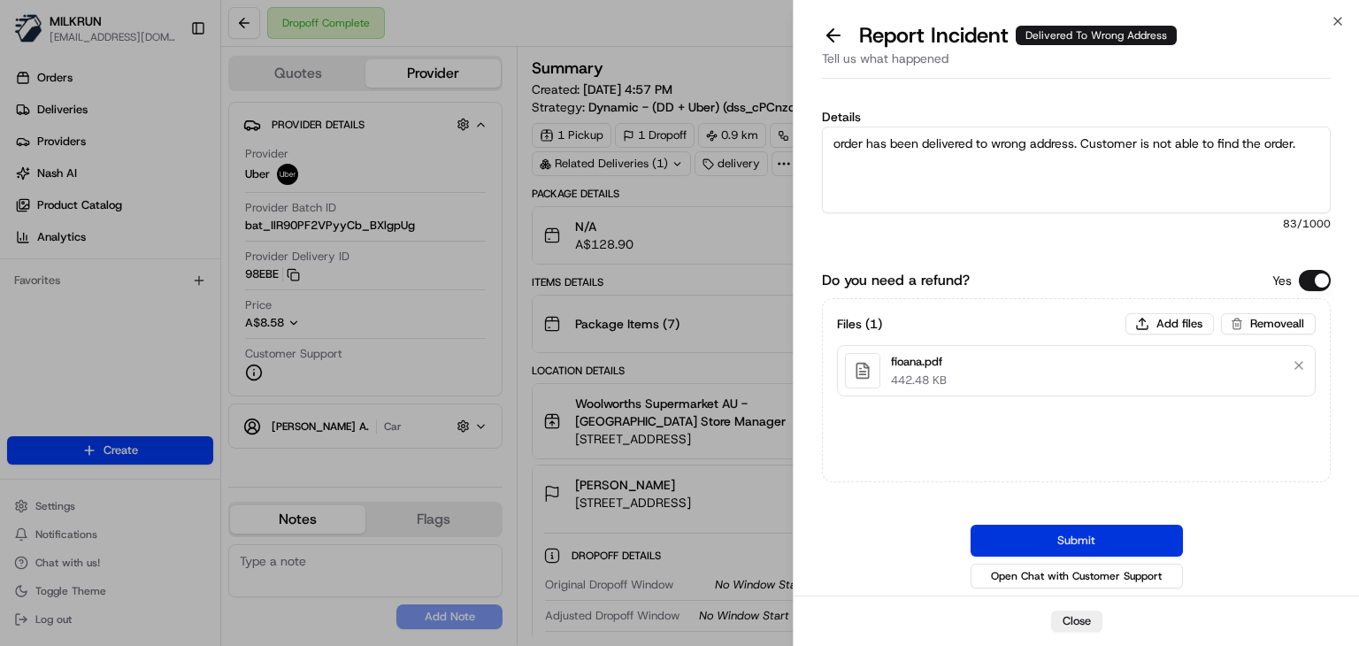
click at [1086, 525] on button "Submit" at bounding box center [1077, 541] width 212 height 32
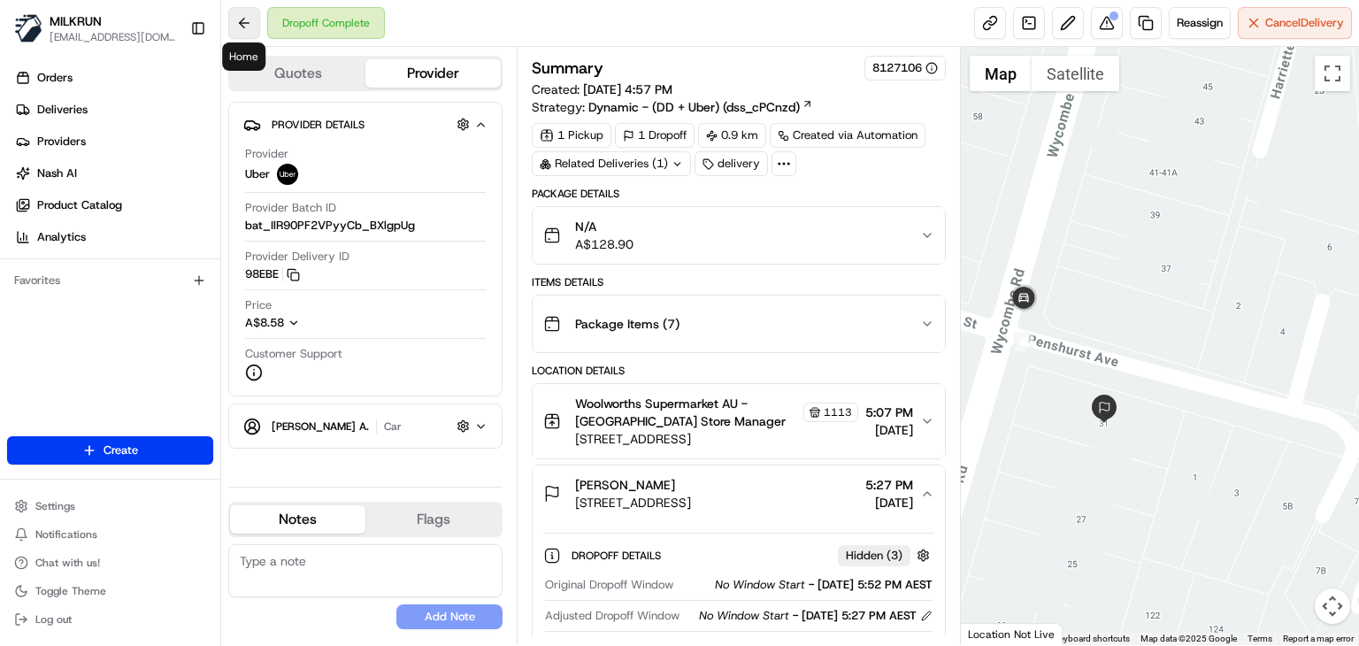
click at [244, 29] on button at bounding box center [244, 23] width 32 height 32
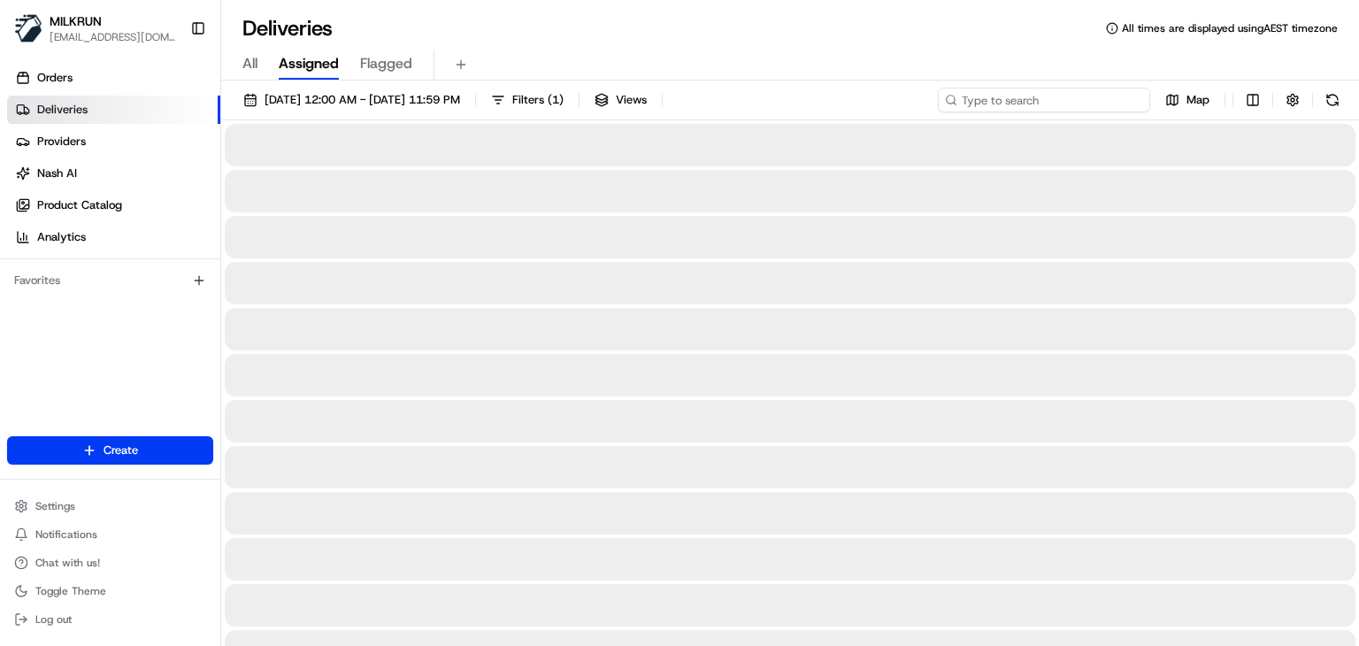
click at [1049, 96] on input at bounding box center [1044, 100] width 212 height 25
type input "neutral bay village"
click at [880, 55] on div "All Assigned Flagged" at bounding box center [790, 65] width 1138 height 31
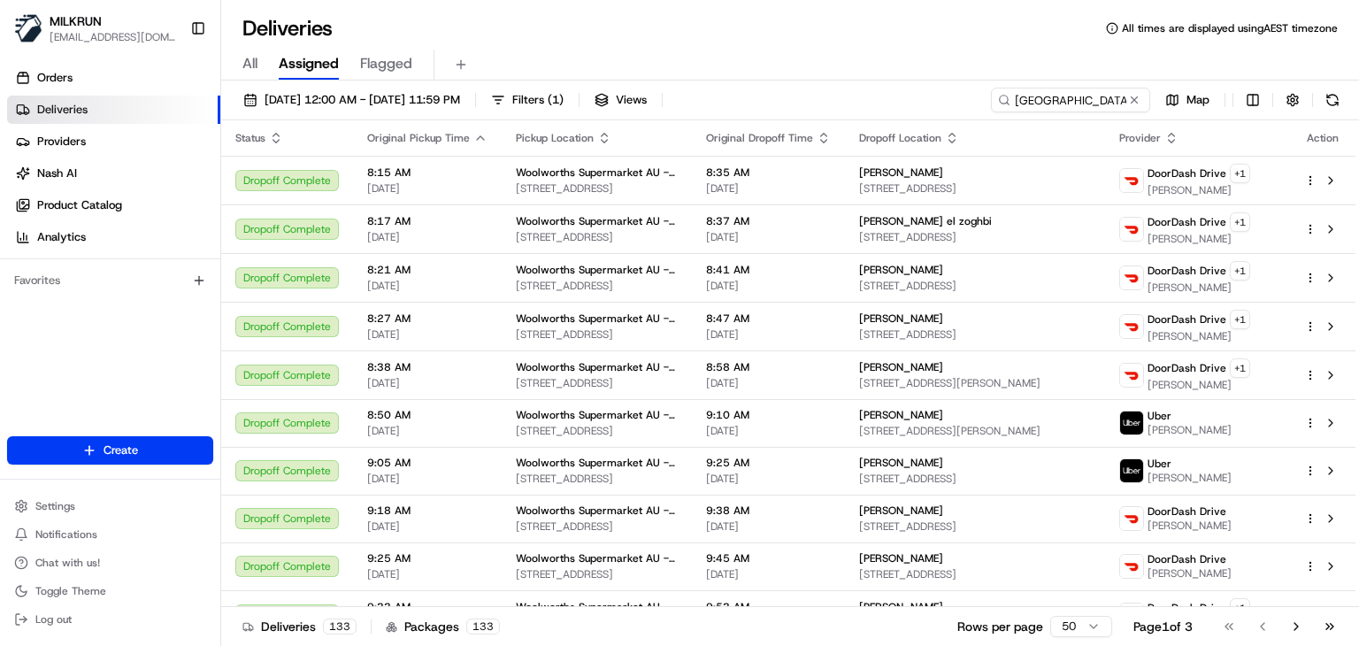
click at [852, 50] on div "All Assigned Flagged" at bounding box center [790, 65] width 1138 height 31
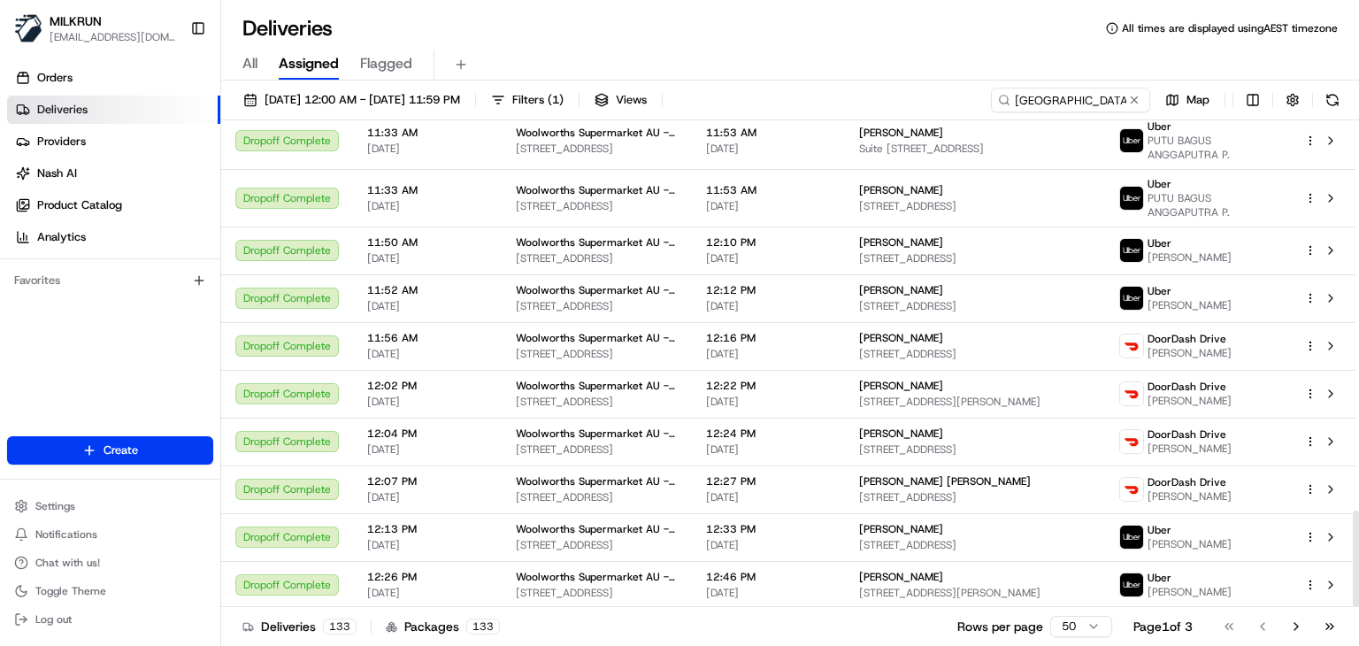
scroll to position [1971, 0]
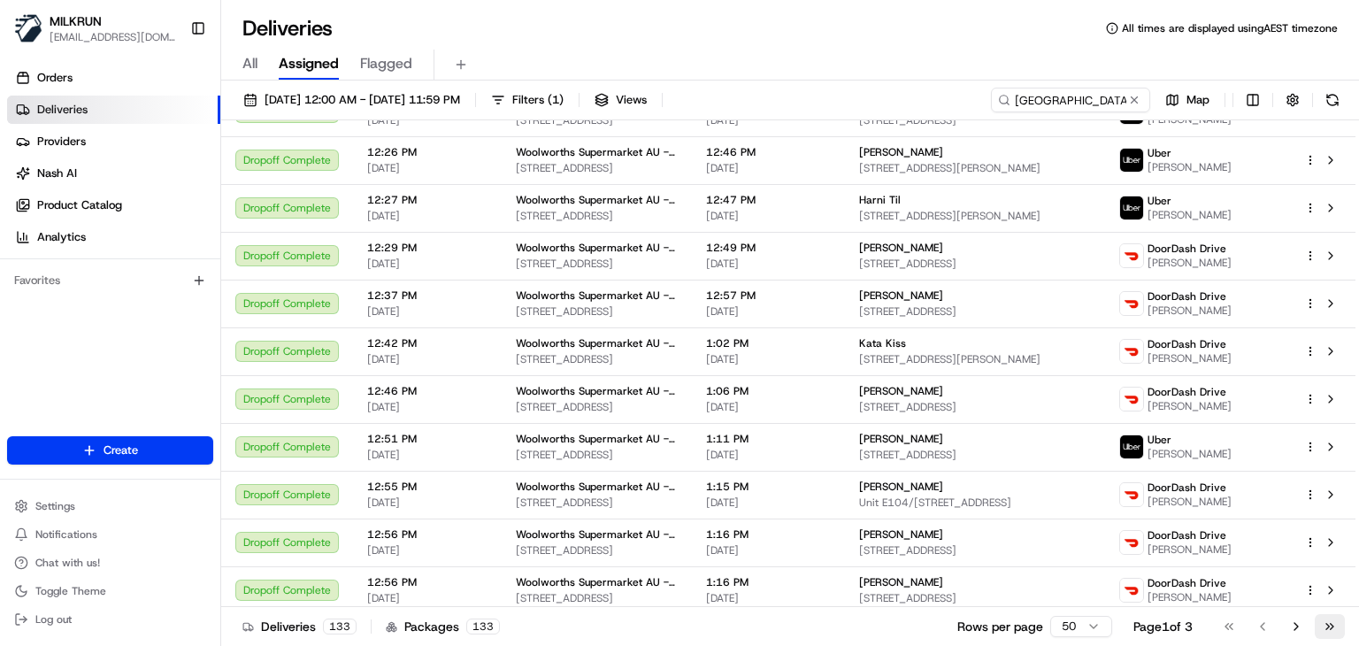
click at [1332, 633] on button "Go to last page" at bounding box center [1330, 626] width 30 height 25
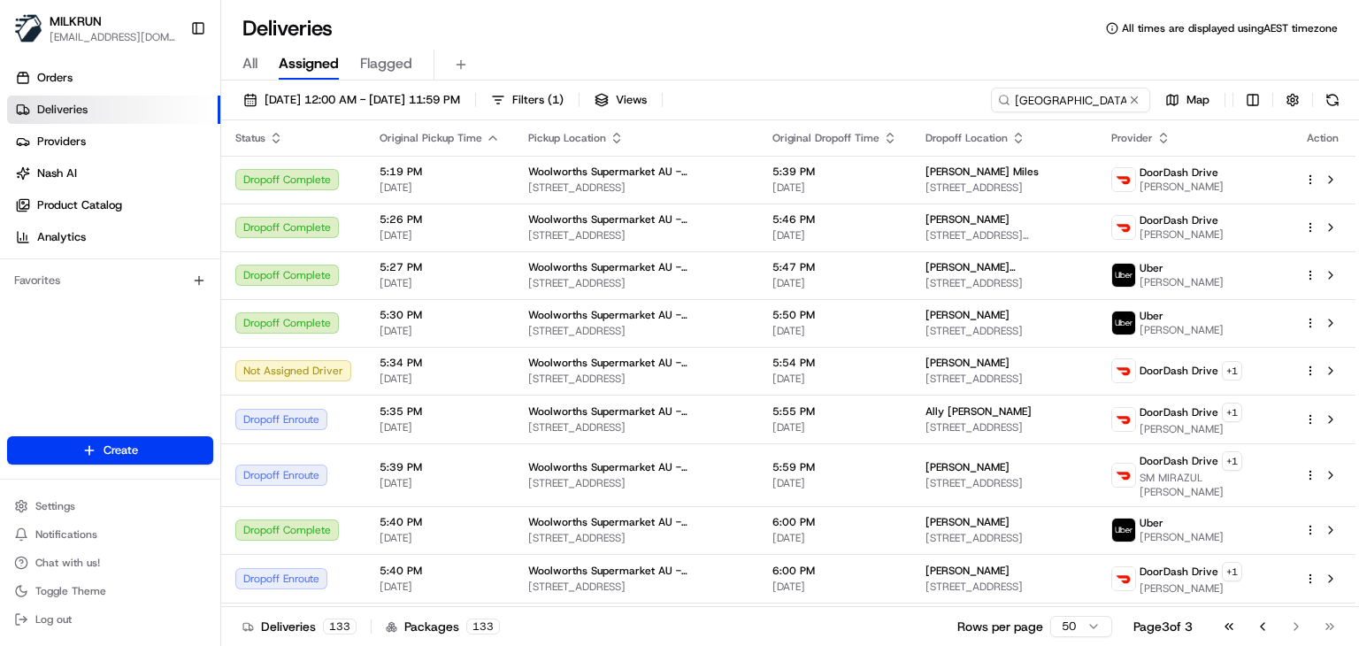
click at [825, 76] on div "All Assigned Flagged" at bounding box center [790, 65] width 1138 height 31
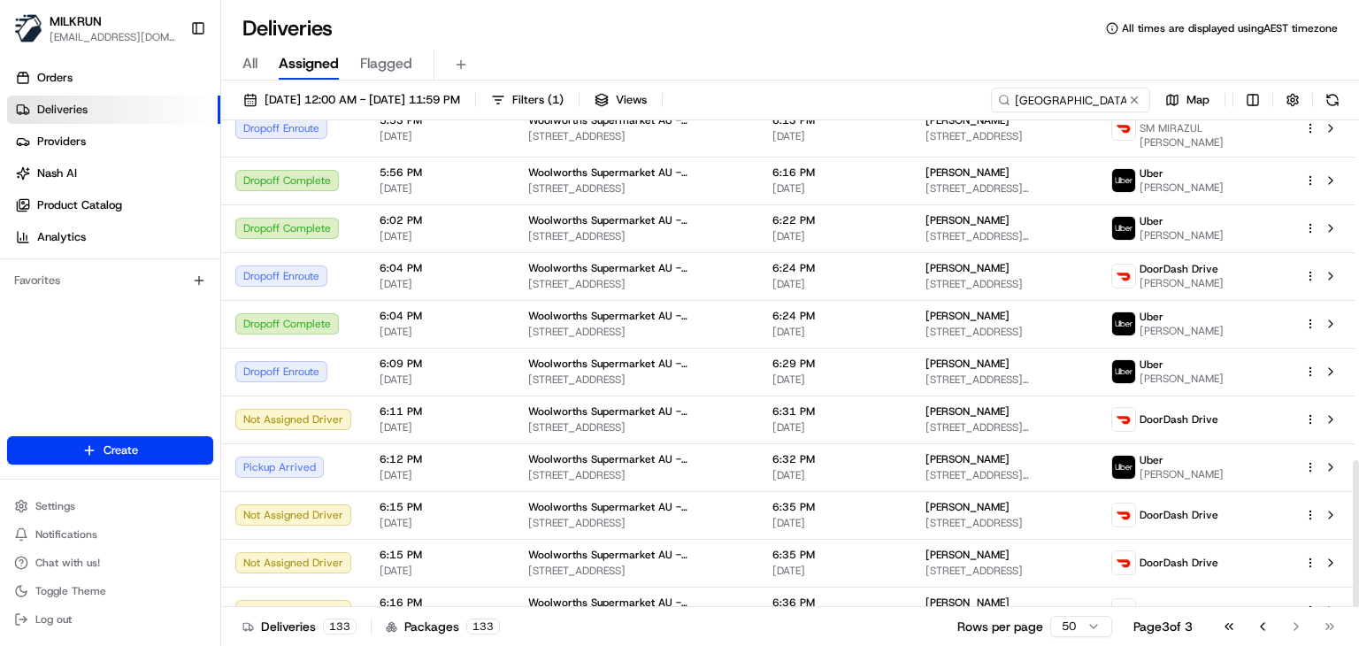
scroll to position [1126, 0]
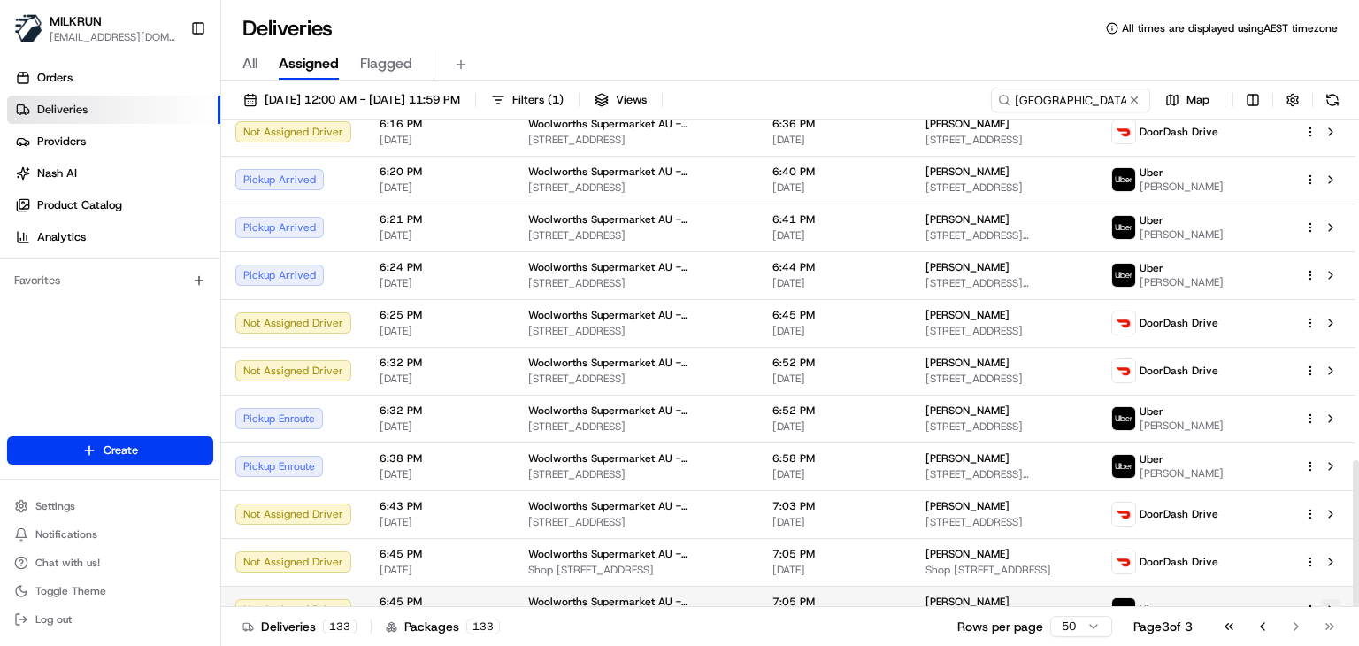
click at [1336, 599] on button at bounding box center [1330, 609] width 21 height 21
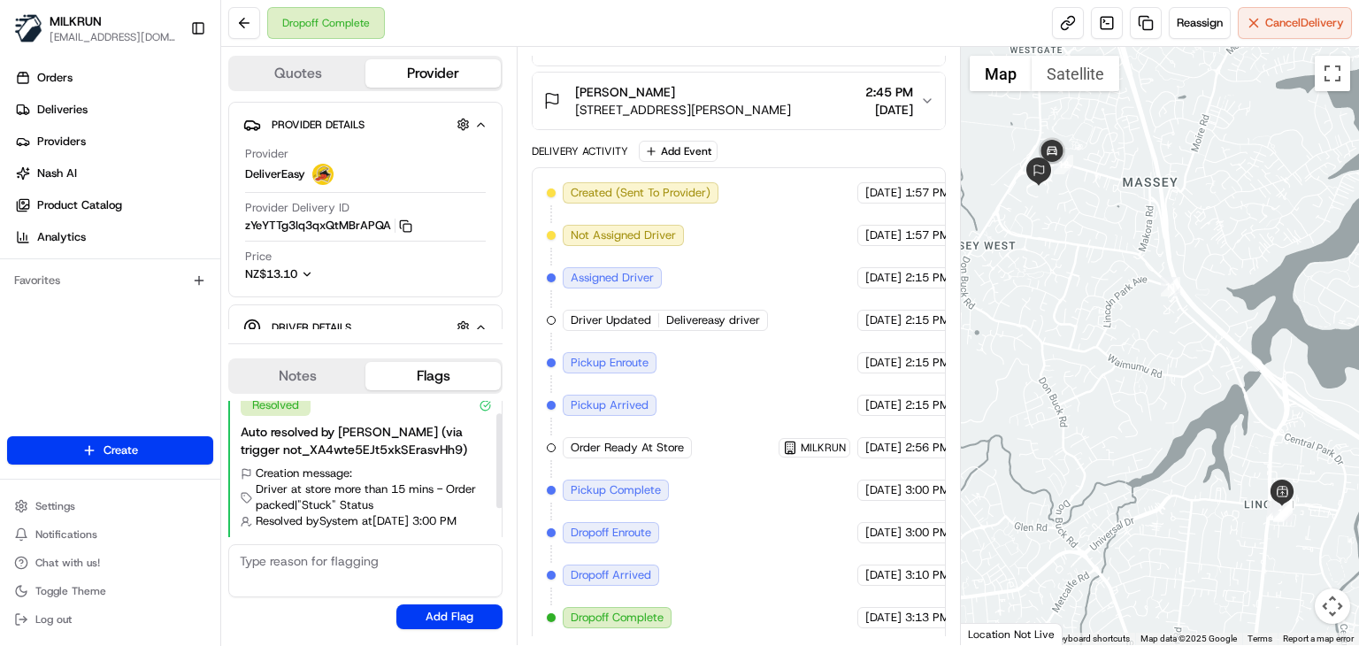
scroll to position [61, 0]
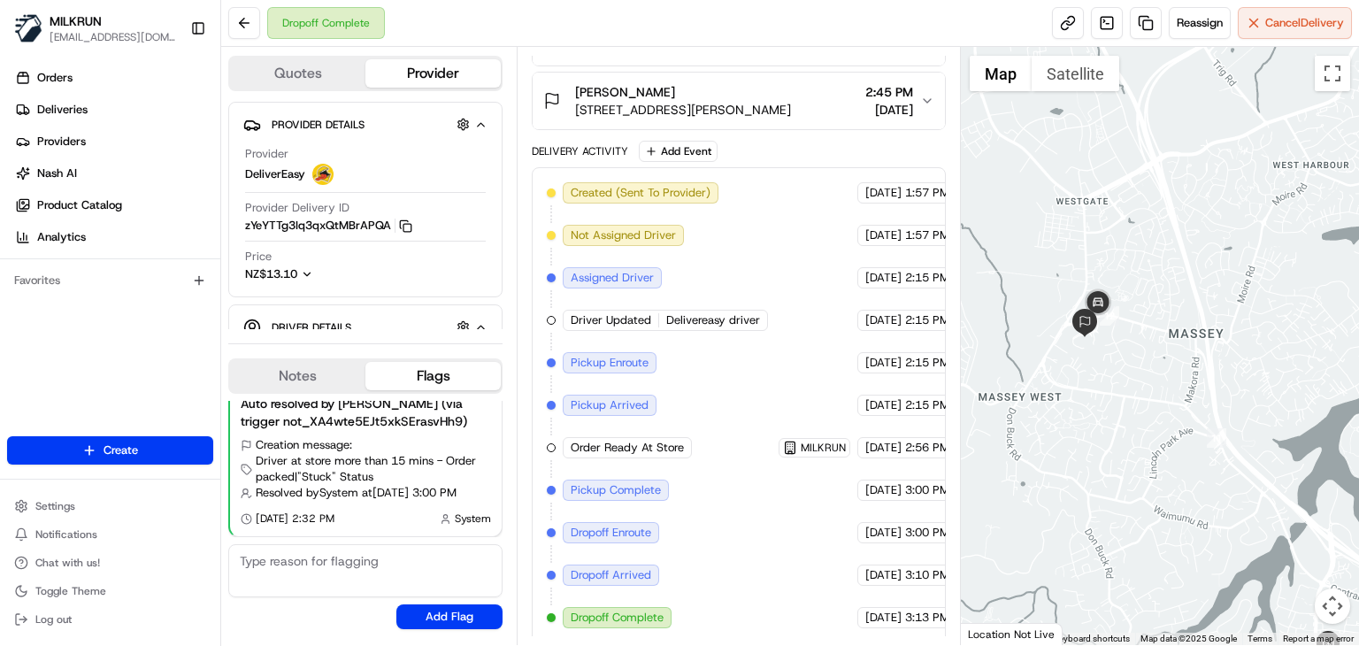
drag, startPoint x: 1036, startPoint y: 374, endPoint x: 1087, endPoint y: 548, distance: 180.6
click at [1087, 548] on div at bounding box center [1160, 346] width 398 height 598
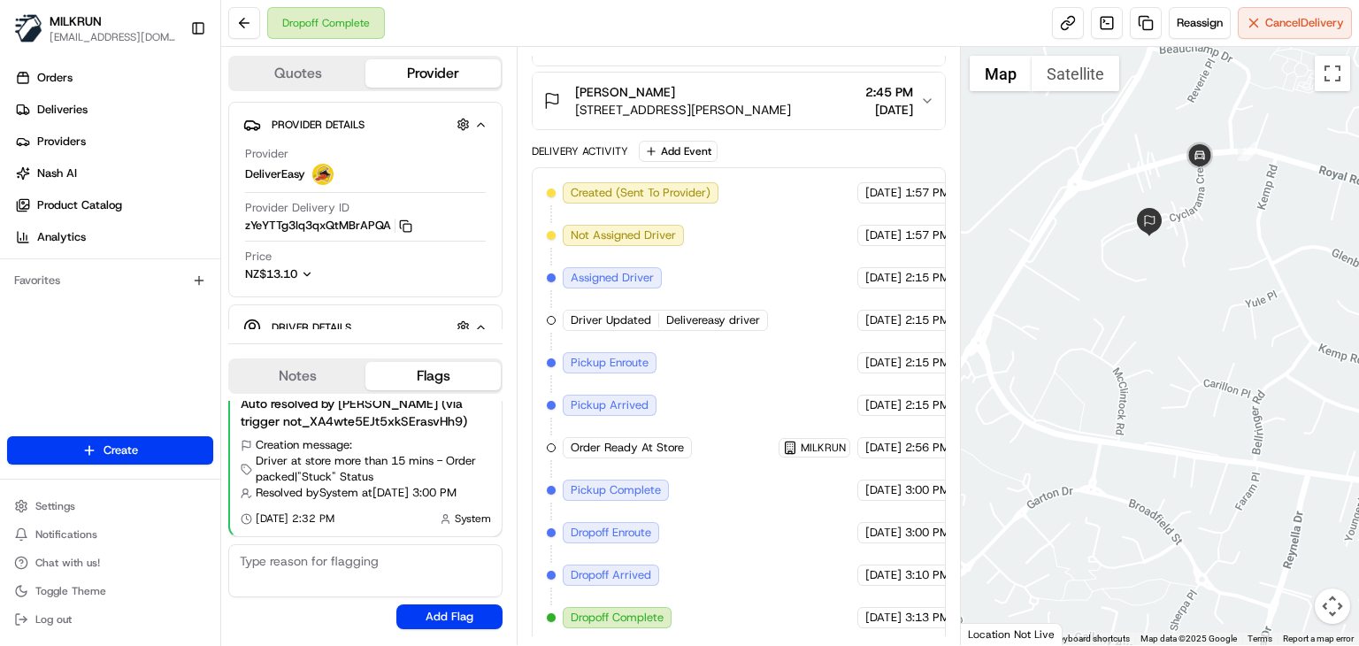
drag, startPoint x: 1109, startPoint y: 300, endPoint x: 1109, endPoint y: 336, distance: 36.3
click at [1109, 336] on div at bounding box center [1160, 346] width 398 height 598
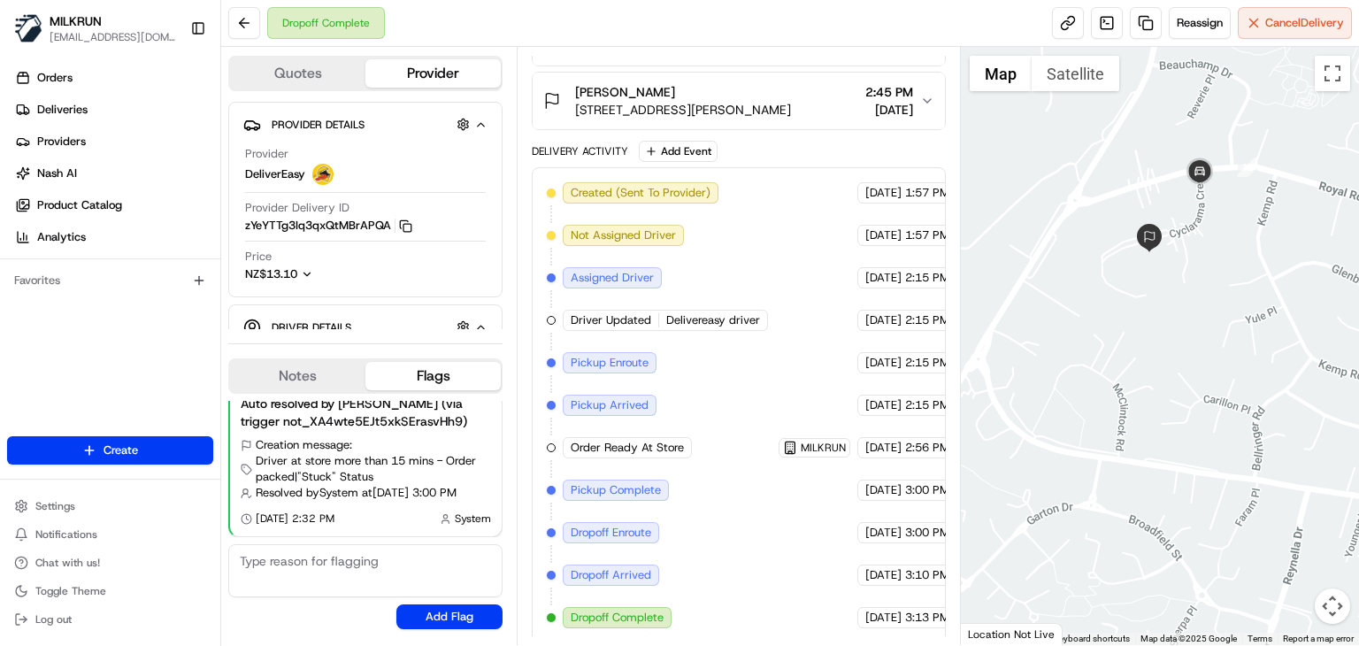
scroll to position [0, 0]
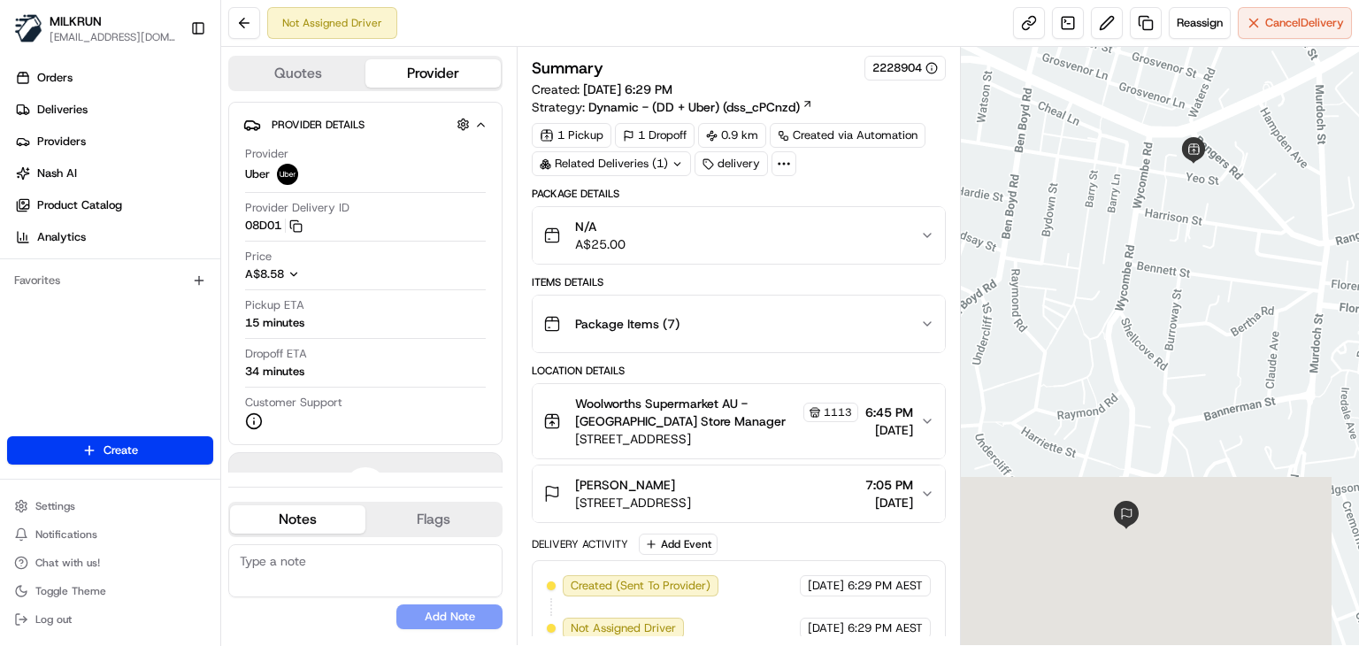
scroll to position [14, 0]
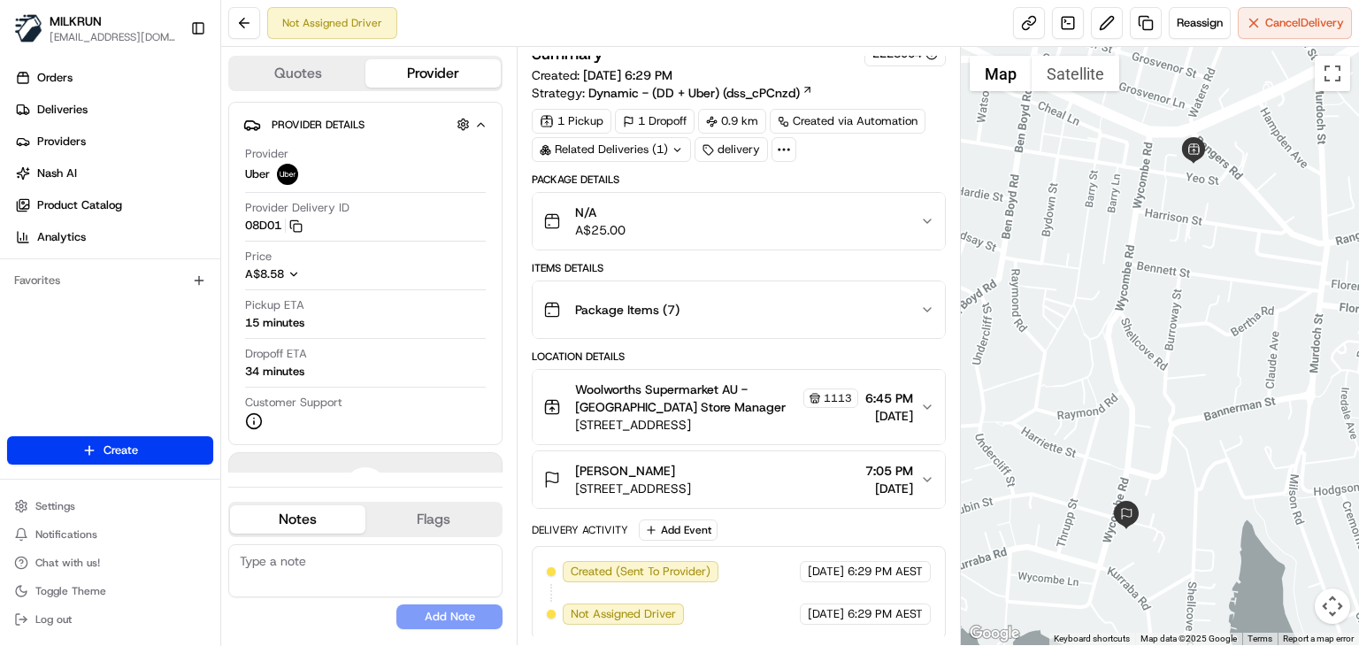
drag, startPoint x: 1021, startPoint y: 22, endPoint x: 952, endPoint y: 22, distance: 69.0
click at [1021, 22] on link at bounding box center [1029, 23] width 32 height 32
